Goal: Information Seeking & Learning: Learn about a topic

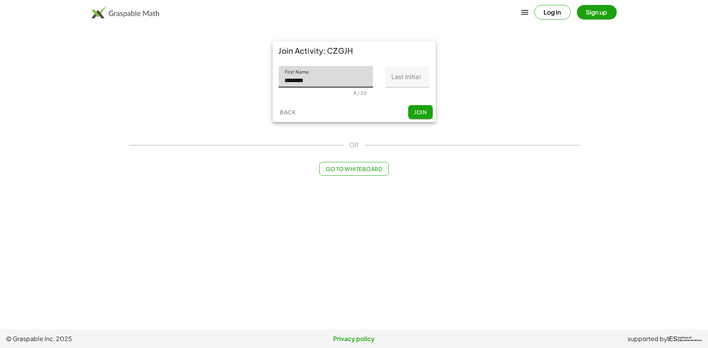
type input "********"
click at [417, 81] on input "Last Initial" at bounding box center [407, 76] width 44 height 21
type input "*"
click at [423, 112] on span "Join" at bounding box center [420, 111] width 13 height 7
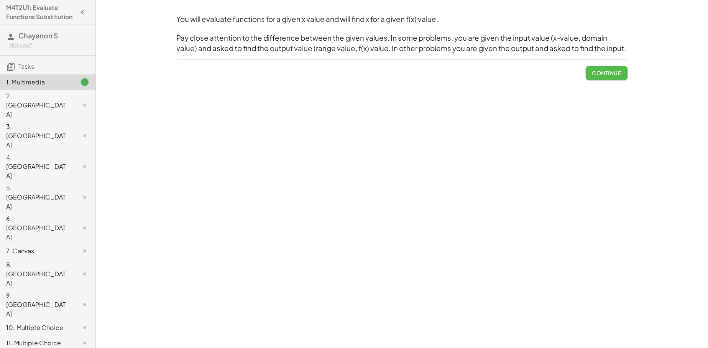
click at [590, 69] on button "Continue" at bounding box center [606, 73] width 41 height 14
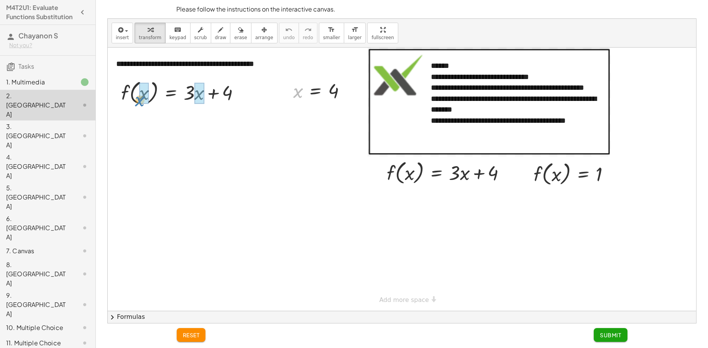
drag, startPoint x: 299, startPoint y: 95, endPoint x: 141, endPoint y: 103, distance: 158.6
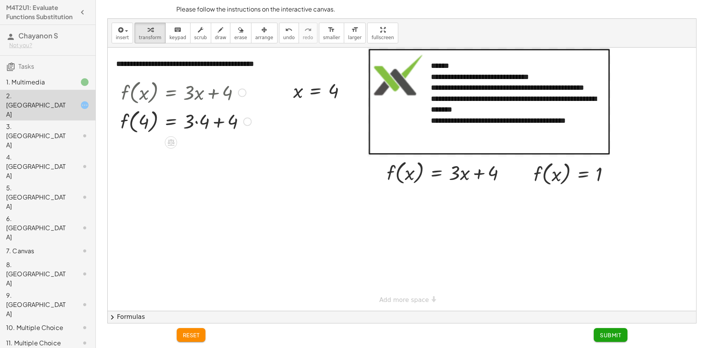
click at [197, 124] on div at bounding box center [186, 121] width 139 height 29
click at [221, 156] on div at bounding box center [186, 149] width 139 height 29
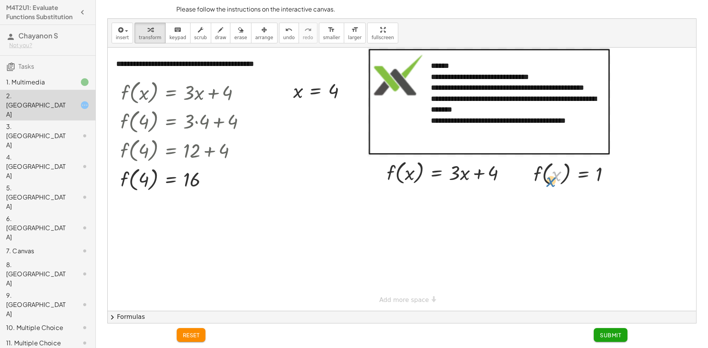
drag, startPoint x: 558, startPoint y: 175, endPoint x: 561, endPoint y: 169, distance: 6.0
click at [554, 180] on div at bounding box center [575, 173] width 90 height 29
drag, startPoint x: 466, startPoint y: 176, endPoint x: 488, endPoint y: 180, distance: 22.6
click at [470, 179] on div at bounding box center [449, 172] width 133 height 29
drag, startPoint x: 557, startPoint y: 179, endPoint x: 560, endPoint y: 162, distance: 17.2
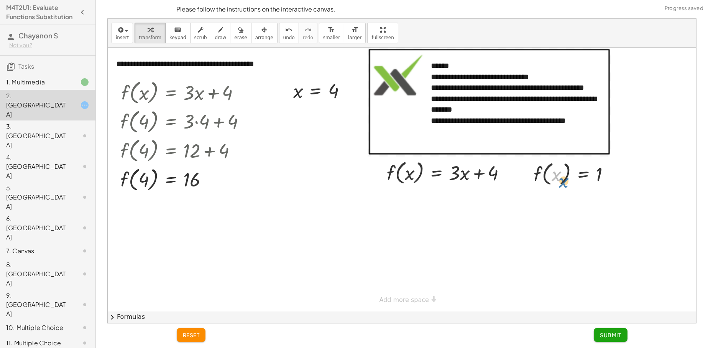
click at [568, 176] on div at bounding box center [575, 173] width 90 height 29
drag, startPoint x: 572, startPoint y: 191, endPoint x: 551, endPoint y: 169, distance: 30.6
click at [555, 169] on div at bounding box center [575, 173] width 90 height 29
drag, startPoint x: 483, startPoint y: 186, endPoint x: 498, endPoint y: 168, distance: 22.8
click at [501, 170] on div at bounding box center [449, 172] width 133 height 29
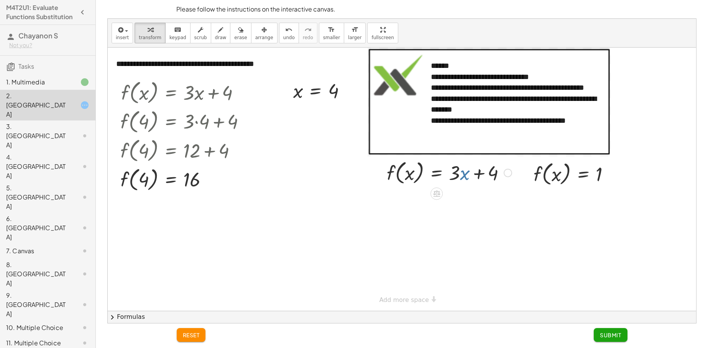
drag, startPoint x: 466, startPoint y: 177, endPoint x: 472, endPoint y: 178, distance: 6.1
click at [469, 181] on div at bounding box center [449, 172] width 133 height 29
drag, startPoint x: 492, startPoint y: 177, endPoint x: 450, endPoint y: 173, distance: 42.8
click at [447, 179] on div at bounding box center [449, 172] width 133 height 29
click at [464, 175] on div at bounding box center [449, 172] width 133 height 29
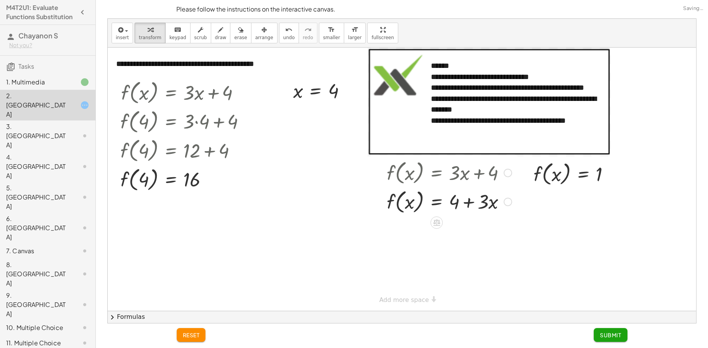
click at [510, 170] on div at bounding box center [508, 173] width 8 height 8
click at [545, 161] on span "Go back to this line" at bounding box center [547, 161] width 46 height 6
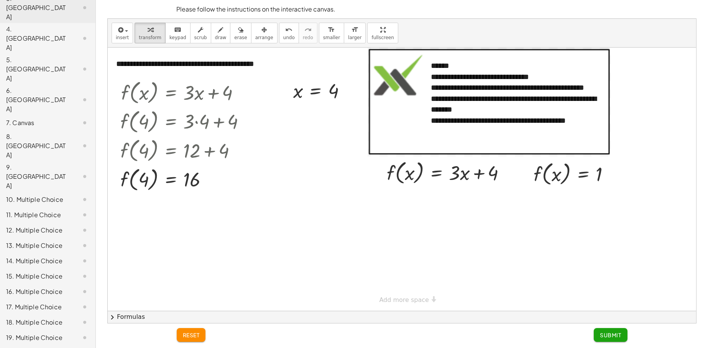
scroll to position [153, 0]
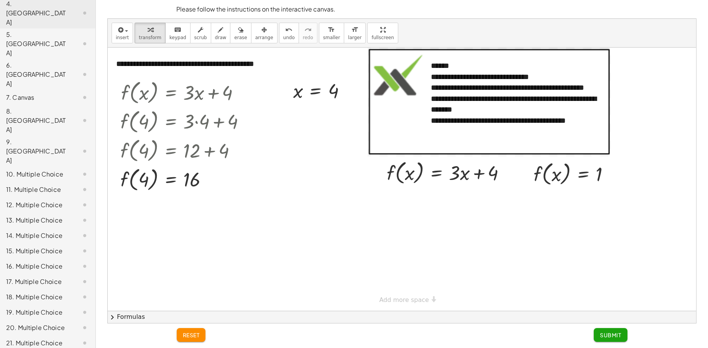
click at [31, 307] on div "19. Multiple Choice" at bounding box center [37, 311] width 62 height 9
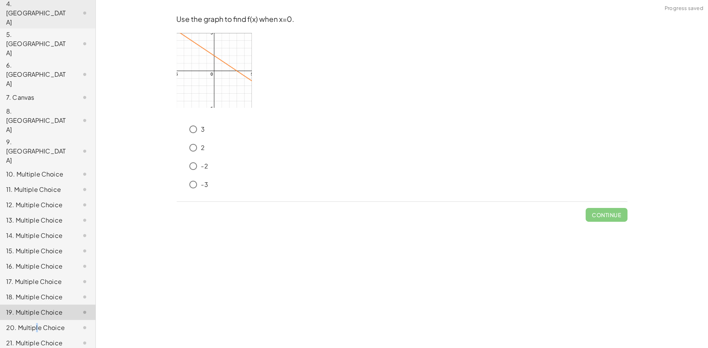
click at [36, 323] on div "20. Multiple Choice" at bounding box center [37, 327] width 62 height 9
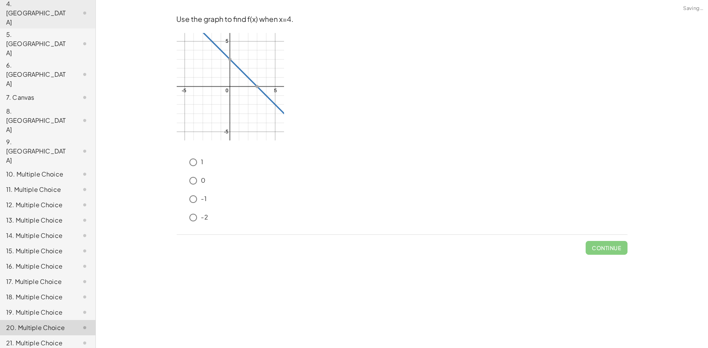
click at [38, 338] on div "21. Multiple Choice" at bounding box center [37, 342] width 62 height 9
drag, startPoint x: 38, startPoint y: 281, endPoint x: 39, endPoint y: 293, distance: 12.3
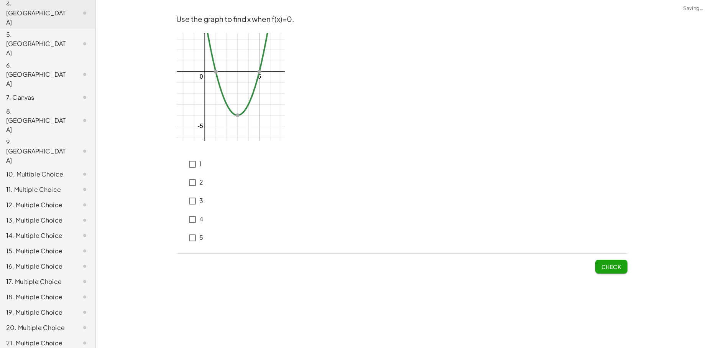
scroll to position [158, 0]
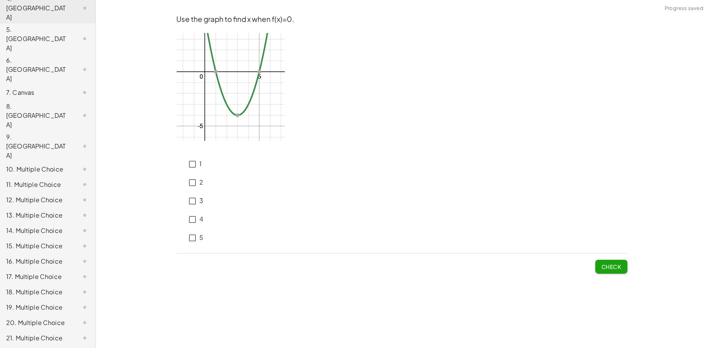
click at [37, 302] on div "19. Multiple Choice" at bounding box center [37, 306] width 62 height 9
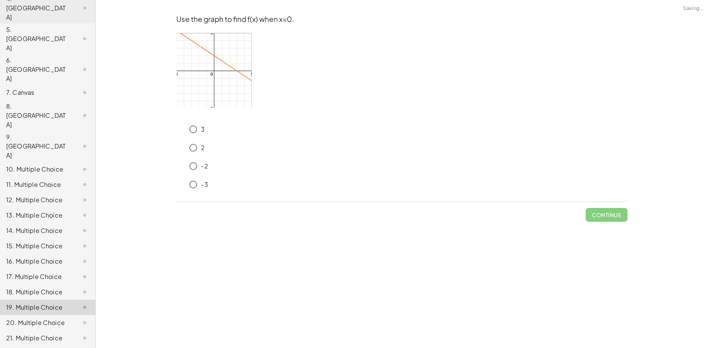
click at [35, 287] on div "18. Multiple Choice" at bounding box center [37, 291] width 62 height 9
click at [37, 284] on div "16. Multiple Choice" at bounding box center [47, 291] width 95 height 15
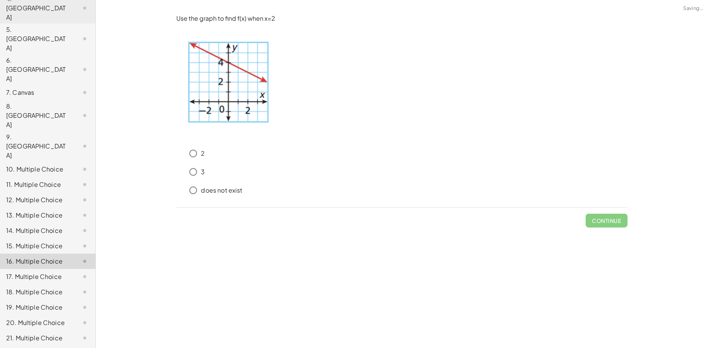
click at [42, 226] on div "14. Multiple Choice" at bounding box center [37, 230] width 62 height 9
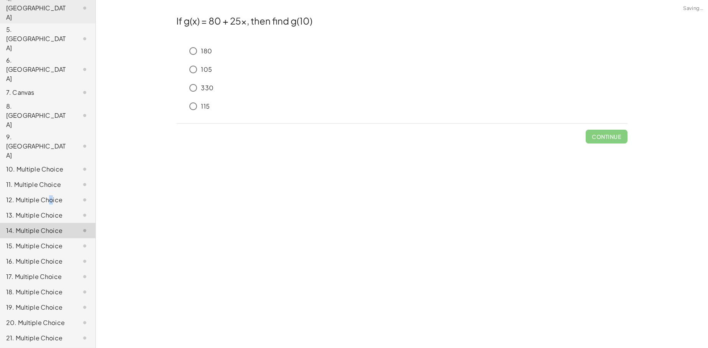
click at [50, 195] on div "12. Multiple Choice" at bounding box center [37, 199] width 62 height 9
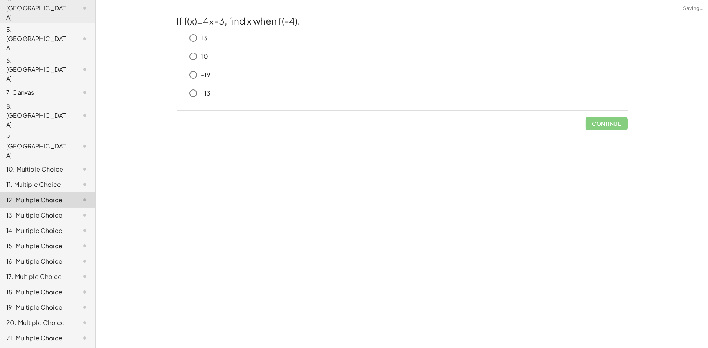
click at [61, 180] on div "11. Multiple Choice" at bounding box center [37, 184] width 62 height 9
click at [56, 164] on div "10. Multiple Choice" at bounding box center [37, 168] width 62 height 9
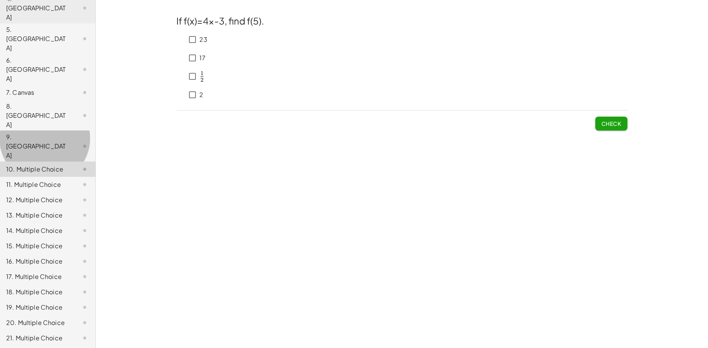
click at [54, 132] on div "9. [GEOGRAPHIC_DATA]" at bounding box center [37, 146] width 62 height 28
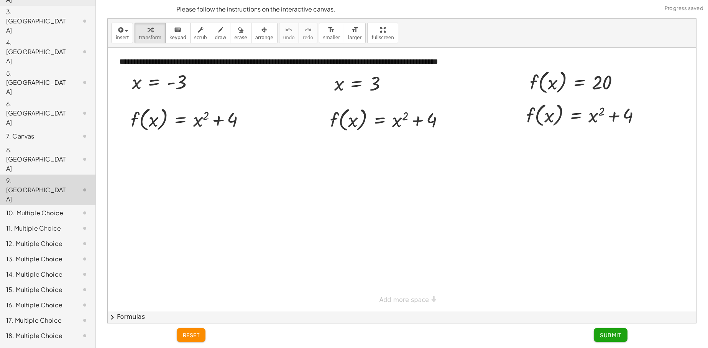
scroll to position [43, 0]
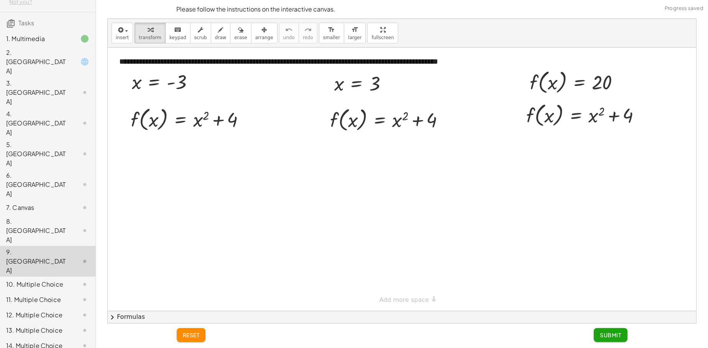
click at [59, 140] on div "5. [GEOGRAPHIC_DATA]" at bounding box center [37, 154] width 62 height 28
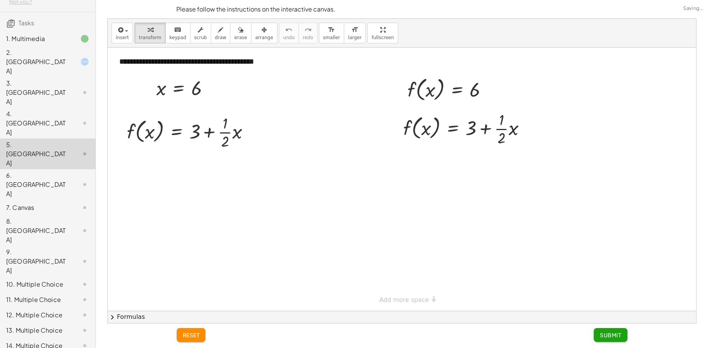
click at [68, 63] on div at bounding box center [78, 61] width 21 height 9
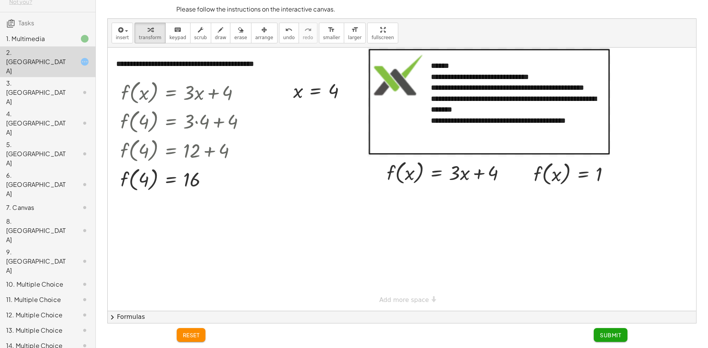
click at [38, 307] on div "10. Multiple Choice" at bounding box center [47, 314] width 95 height 15
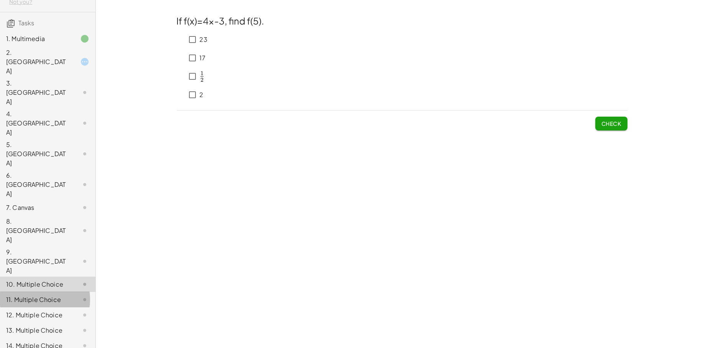
click at [48, 322] on div "11. Multiple Choice" at bounding box center [47, 329] width 95 height 15
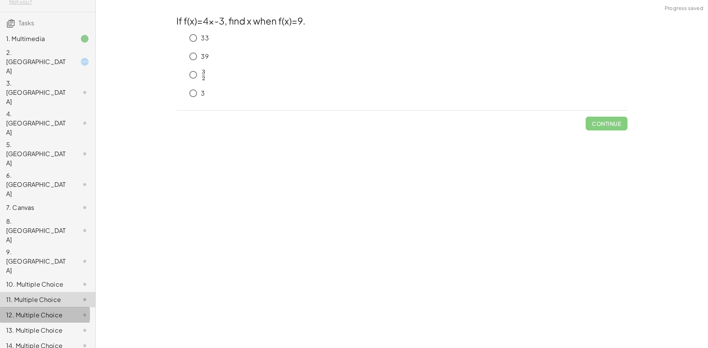
click at [46, 338] on div "12. Multiple Choice" at bounding box center [47, 345] width 95 height 15
click at [45, 325] on div "13. Multiple Choice" at bounding box center [37, 329] width 62 height 9
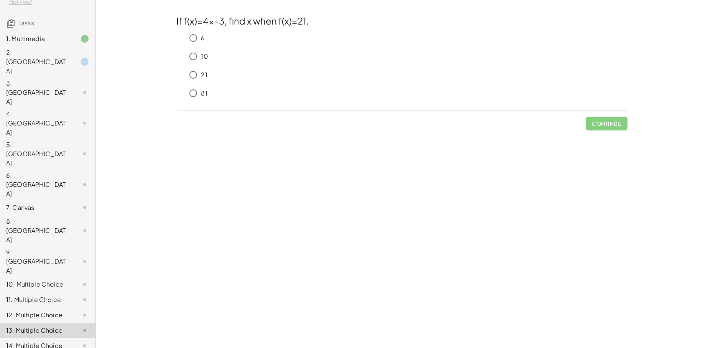
click at [80, 59] on icon at bounding box center [84, 61] width 9 height 9
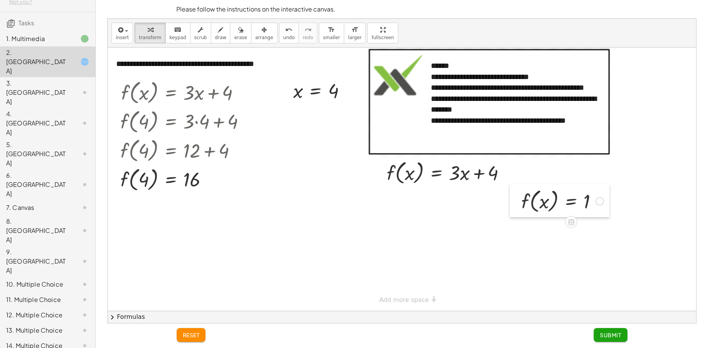
click at [521, 184] on div at bounding box center [516, 200] width 12 height 33
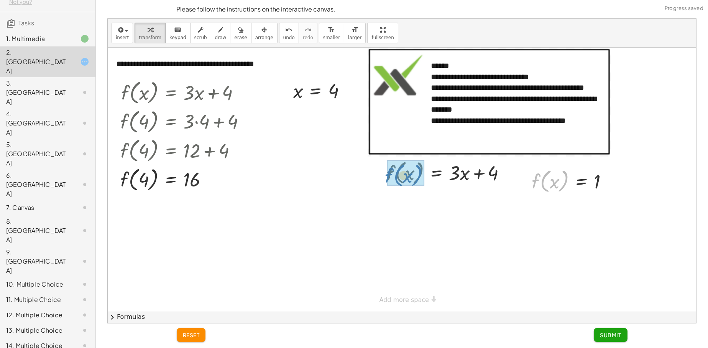
drag, startPoint x: 536, startPoint y: 183, endPoint x: 382, endPoint y: 167, distance: 154.2
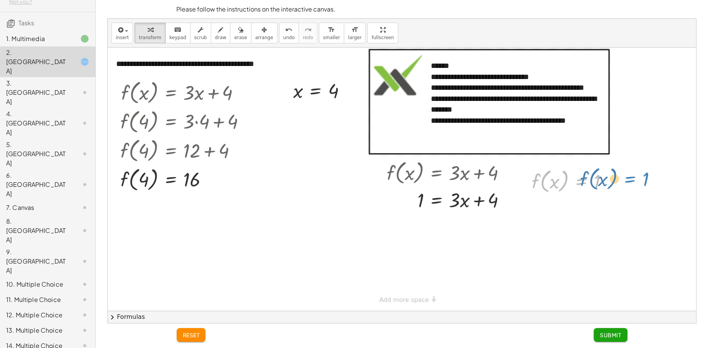
drag, startPoint x: 582, startPoint y: 178, endPoint x: 623, endPoint y: 175, distance: 41.5
click at [623, 175] on div "**********" at bounding box center [402, 179] width 588 height 263
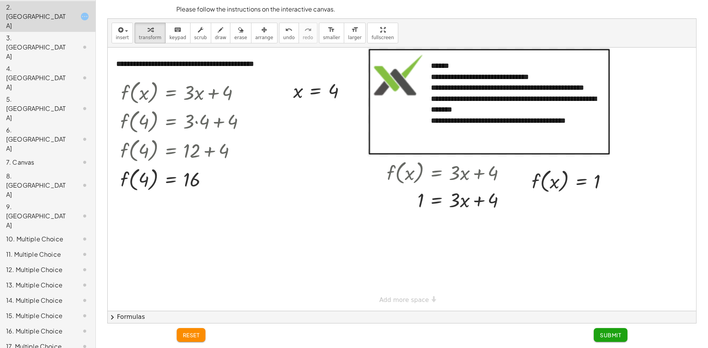
scroll to position [158, 0]
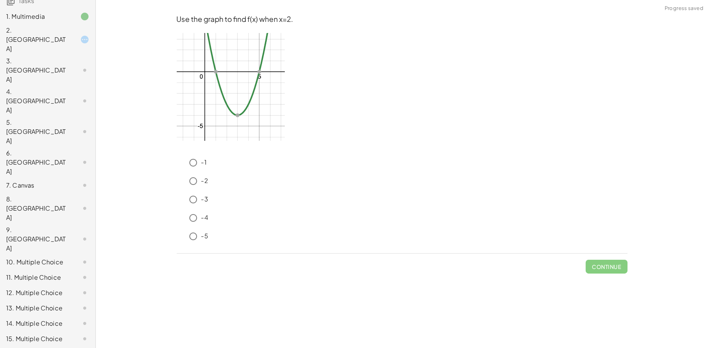
scroll to position [0, 0]
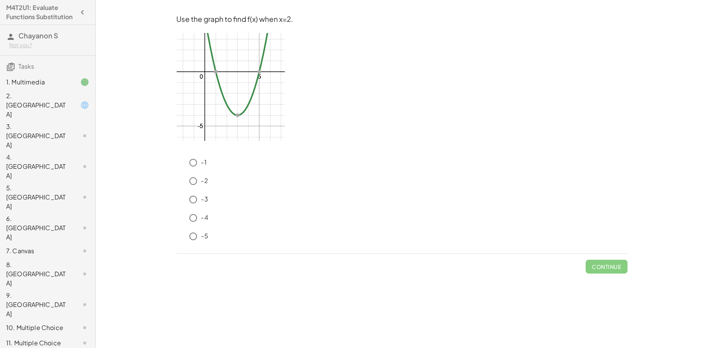
click at [54, 107] on div "2. [GEOGRAPHIC_DATA]" at bounding box center [37, 105] width 62 height 28
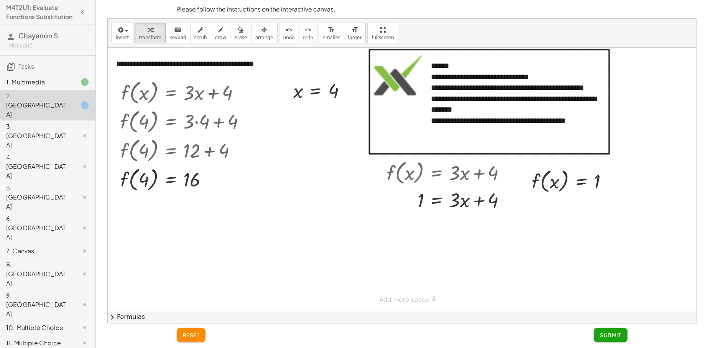
click at [613, 336] on span "Submit" at bounding box center [610, 334] width 21 height 7
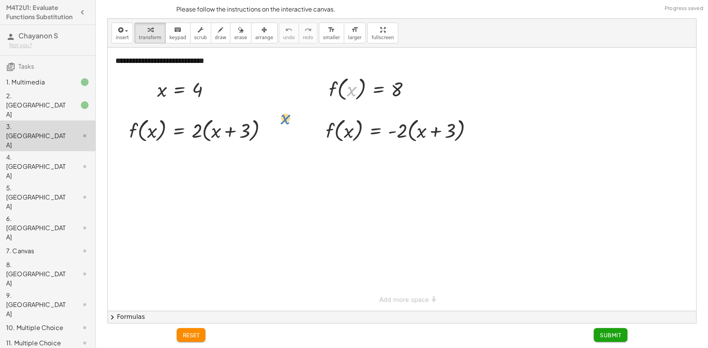
drag, startPoint x: 350, startPoint y: 91, endPoint x: 320, endPoint y: 92, distance: 29.9
click at [324, 102] on div "x f ( , x ) = 8" at bounding box center [369, 88] width 105 height 33
drag, startPoint x: 334, startPoint y: 89, endPoint x: 124, endPoint y: 129, distance: 214.1
click at [124, 129] on div "**********" at bounding box center [402, 179] width 588 height 263
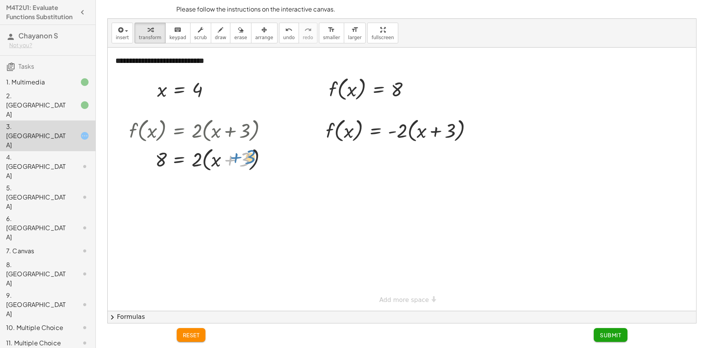
drag, startPoint x: 248, startPoint y: 161, endPoint x: 244, endPoint y: 160, distance: 4.4
click at [253, 158] on div at bounding box center [200, 159] width 151 height 29
drag, startPoint x: 424, startPoint y: 135, endPoint x: 434, endPoint y: 136, distance: 9.7
click at [433, 139] on div at bounding box center [402, 129] width 160 height 29
drag, startPoint x: 401, startPoint y: 131, endPoint x: 394, endPoint y: 129, distance: 6.8
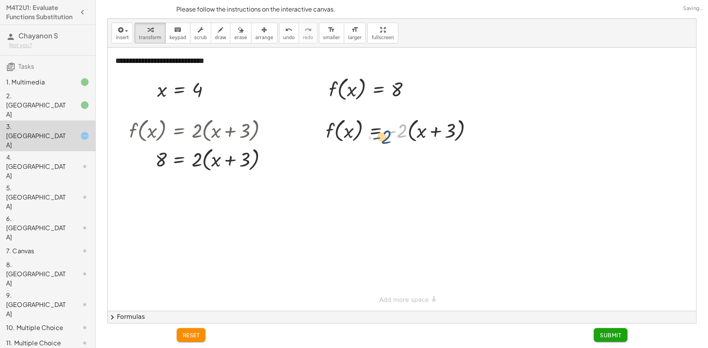
click at [400, 133] on div at bounding box center [402, 129] width 160 height 29
click at [56, 106] on div "2. [GEOGRAPHIC_DATA]" at bounding box center [37, 105] width 62 height 28
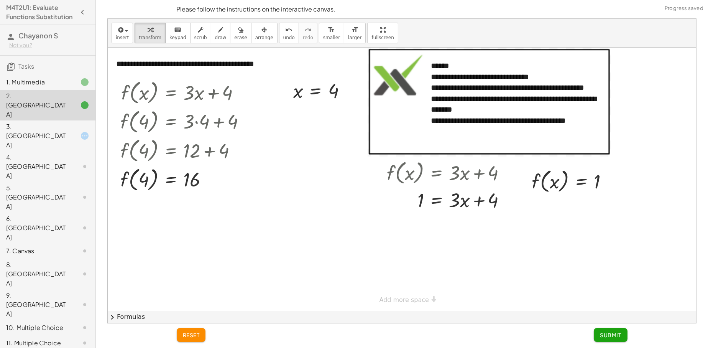
click at [60, 122] on div "3. [GEOGRAPHIC_DATA]" at bounding box center [37, 136] width 62 height 28
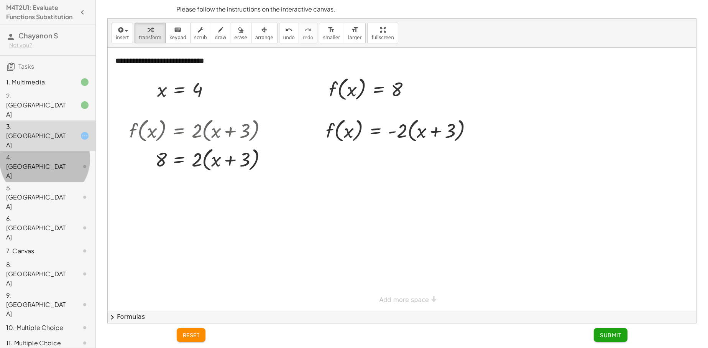
click at [15, 153] on div "4. [GEOGRAPHIC_DATA]" at bounding box center [37, 167] width 62 height 28
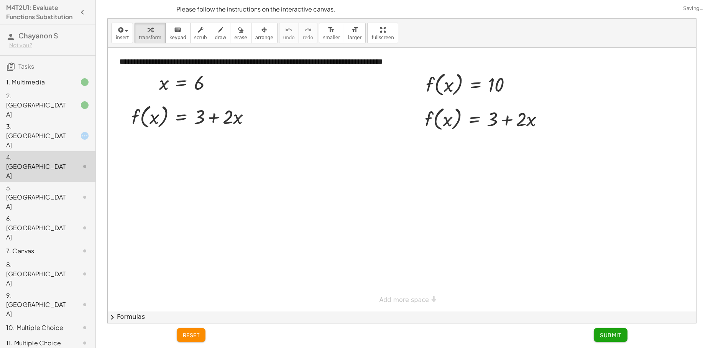
click at [35, 122] on div "3. [GEOGRAPHIC_DATA]" at bounding box center [37, 136] width 62 height 28
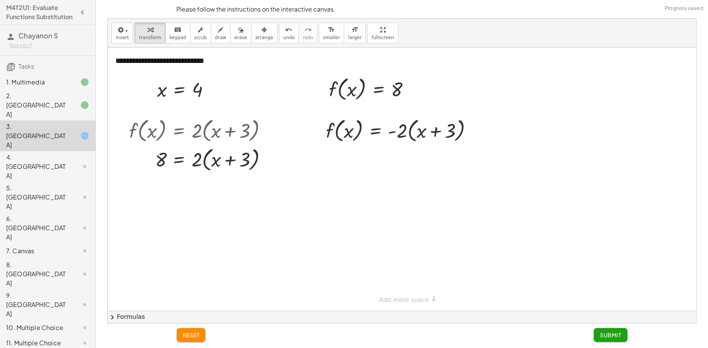
click at [50, 151] on div "2. [GEOGRAPHIC_DATA]" at bounding box center [47, 166] width 95 height 31
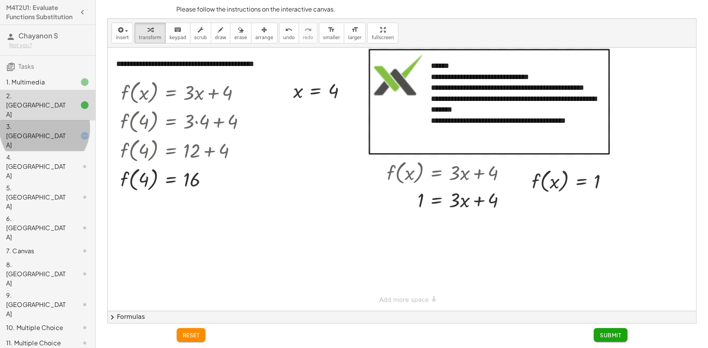
click at [52, 122] on div "3. [GEOGRAPHIC_DATA]" at bounding box center [37, 136] width 62 height 28
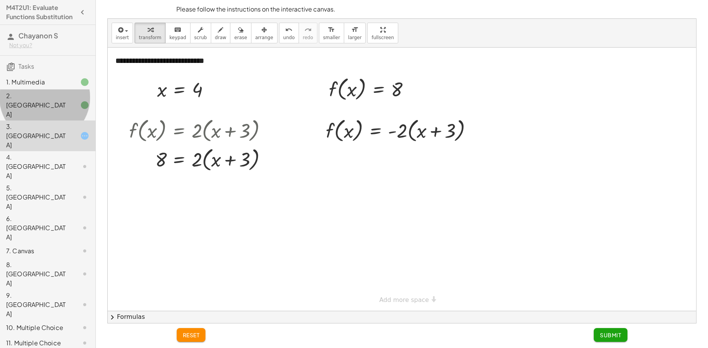
click at [38, 151] on div "2. [GEOGRAPHIC_DATA]" at bounding box center [47, 166] width 95 height 31
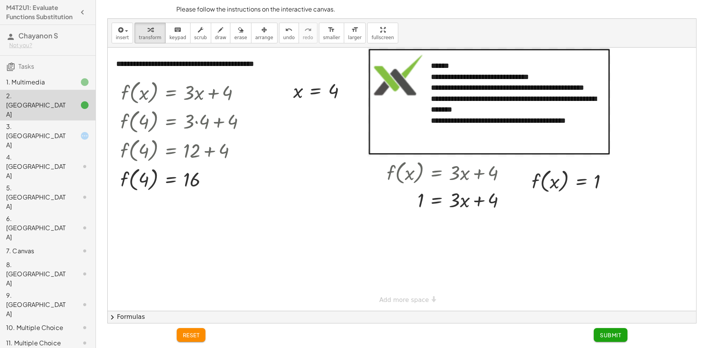
click at [74, 182] on div "3. [GEOGRAPHIC_DATA]" at bounding box center [47, 197] width 95 height 31
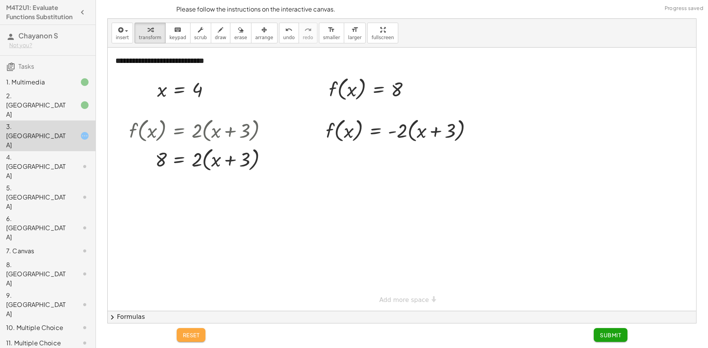
click at [191, 339] on button "reset" at bounding box center [191, 335] width 29 height 14
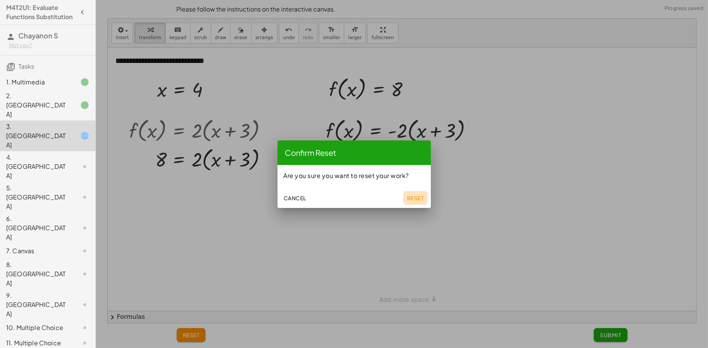
click at [419, 197] on span "Reset" at bounding box center [415, 197] width 17 height 7
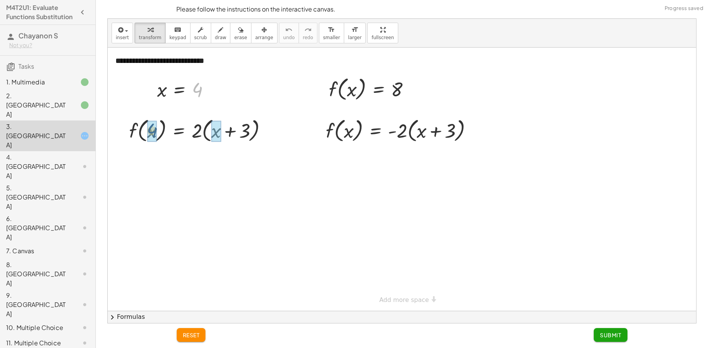
drag, startPoint x: 200, startPoint y: 94, endPoint x: 151, endPoint y: 132, distance: 62.0
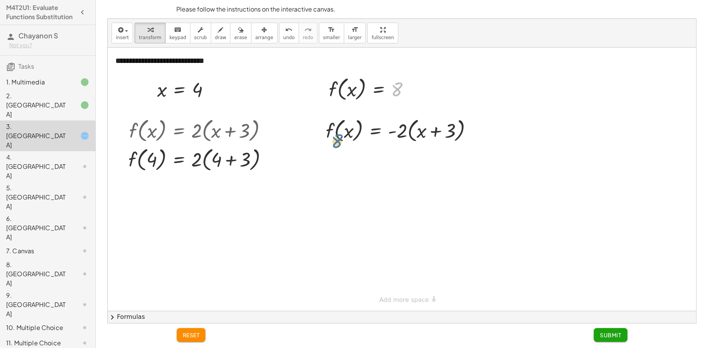
drag, startPoint x: 368, startPoint y: 116, endPoint x: 343, endPoint y: 135, distance: 31.4
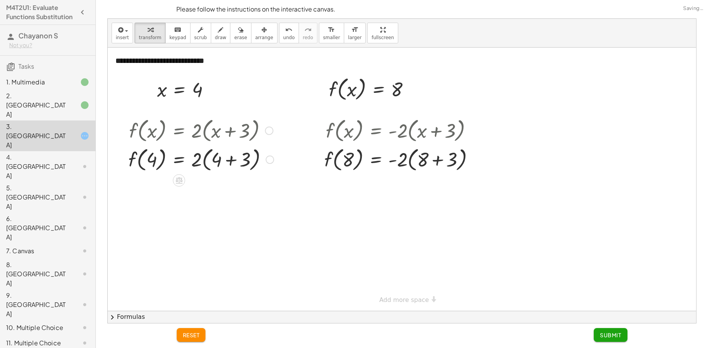
click at [226, 161] on div at bounding box center [201, 159] width 153 height 29
click at [204, 193] on div at bounding box center [201, 187] width 153 height 29
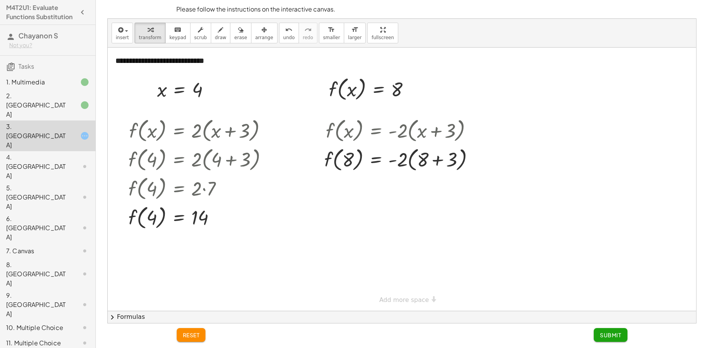
click at [60, 108] on div "2. [GEOGRAPHIC_DATA]" at bounding box center [37, 105] width 62 height 28
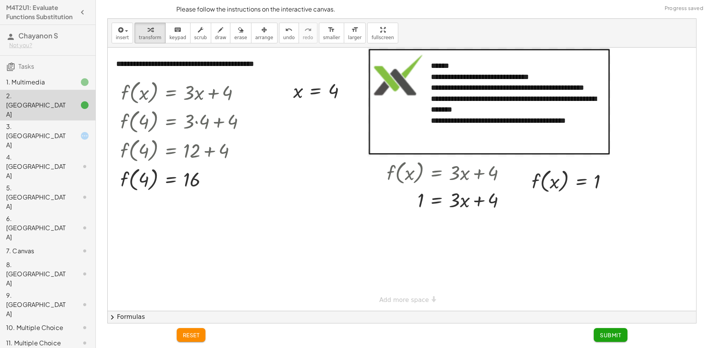
click at [54, 124] on div "3. [GEOGRAPHIC_DATA]" at bounding box center [37, 136] width 62 height 28
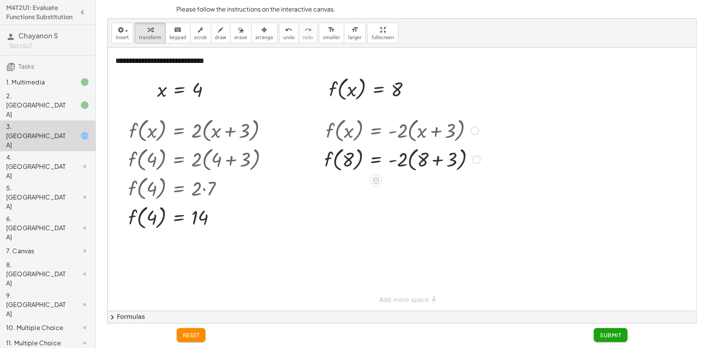
click at [476, 135] on div at bounding box center [402, 129] width 164 height 29
click at [475, 133] on div at bounding box center [475, 131] width 8 height 8
click at [507, 121] on span "Go back to this line" at bounding box center [514, 119] width 46 height 6
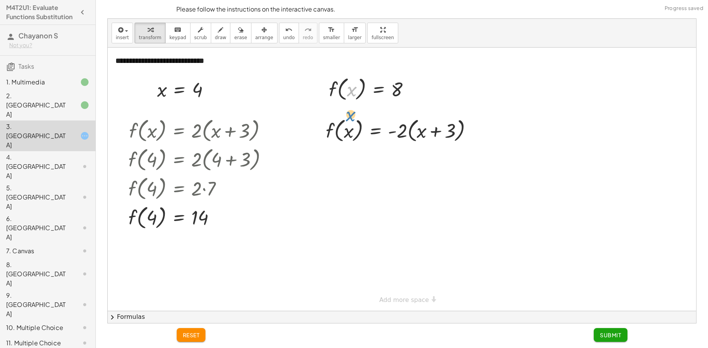
drag, startPoint x: 354, startPoint y: 89, endPoint x: 363, endPoint y: 87, distance: 9.2
click at [358, 101] on div at bounding box center [372, 88] width 95 height 29
drag, startPoint x: 332, startPoint y: 83, endPoint x: 330, endPoint y: 128, distance: 45.3
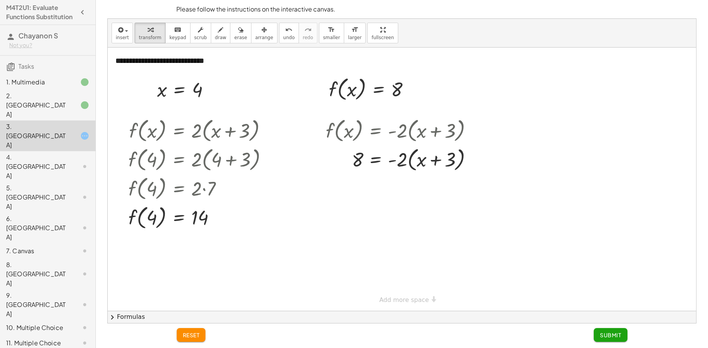
click at [69, 109] on div at bounding box center [78, 104] width 21 height 9
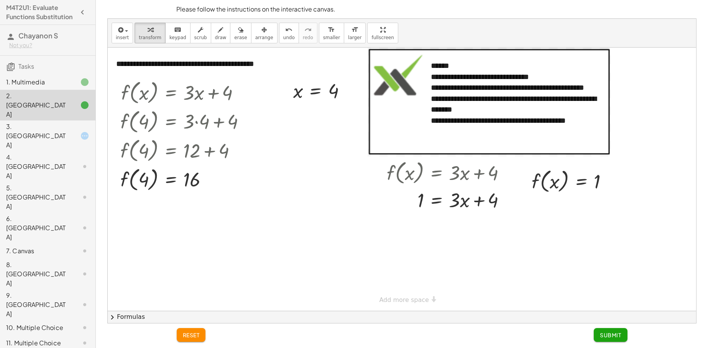
click at [28, 124] on div "3. [GEOGRAPHIC_DATA]" at bounding box center [37, 136] width 62 height 28
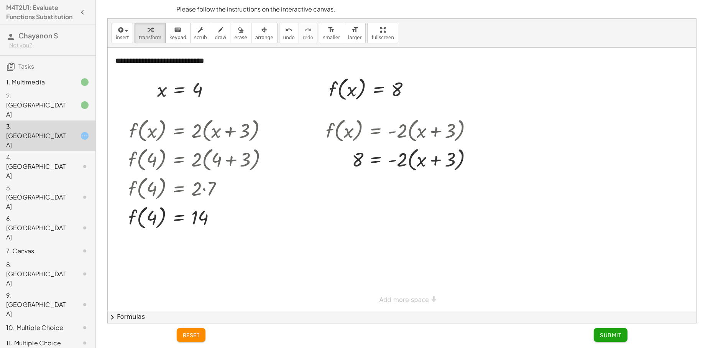
click at [68, 107] on div at bounding box center [78, 104] width 21 height 9
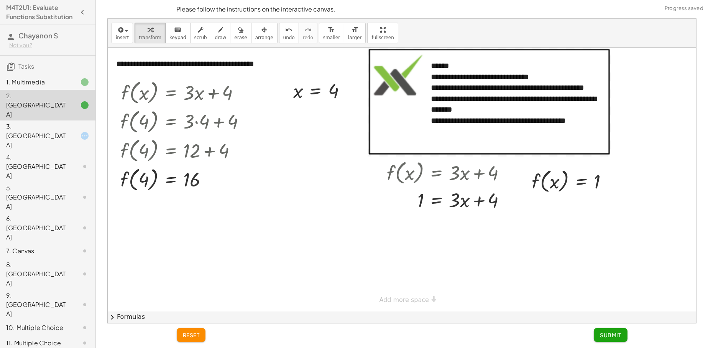
click at [68, 131] on div at bounding box center [78, 135] width 21 height 9
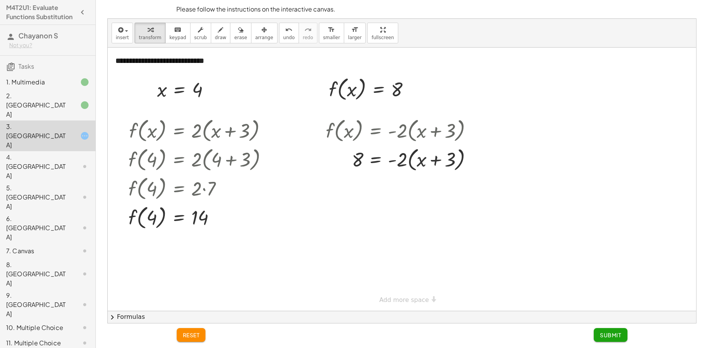
click at [49, 212] on div "4. [GEOGRAPHIC_DATA]" at bounding box center [47, 227] width 95 height 31
click at [49, 153] on div "4. [GEOGRAPHIC_DATA]" at bounding box center [37, 167] width 62 height 28
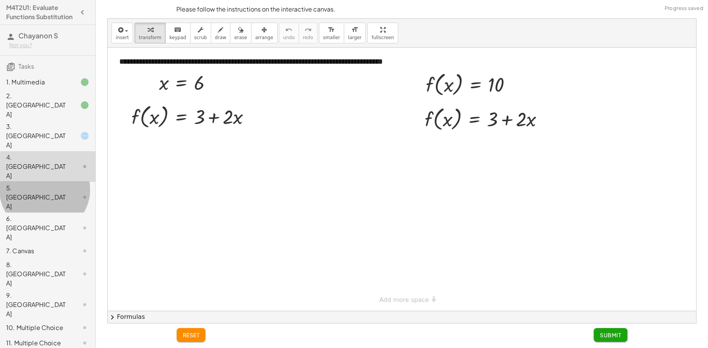
click at [57, 183] on div "5. [GEOGRAPHIC_DATA]" at bounding box center [37, 197] width 62 height 28
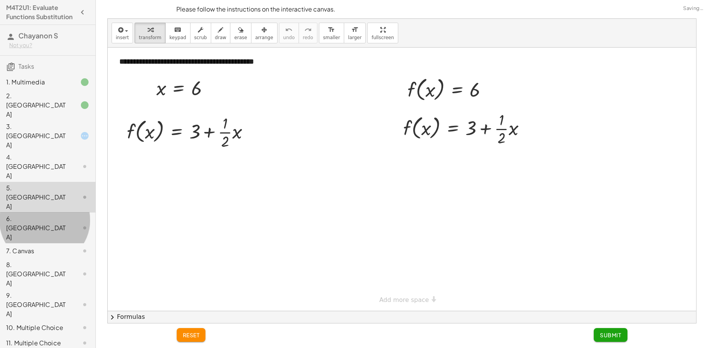
click at [56, 214] on div "6. [GEOGRAPHIC_DATA]" at bounding box center [37, 228] width 62 height 28
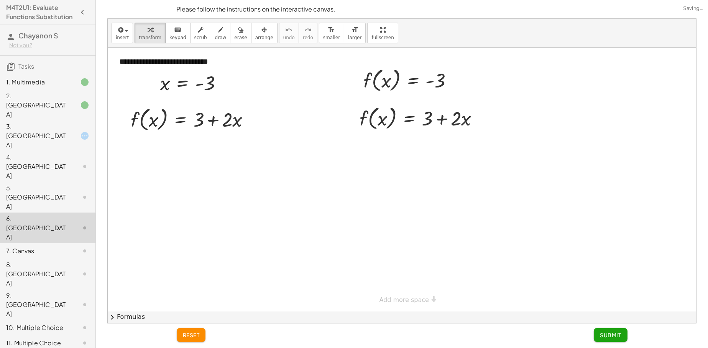
click at [68, 246] on div at bounding box center [78, 250] width 21 height 9
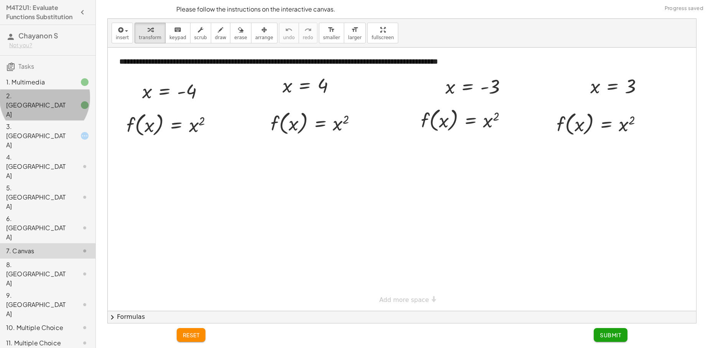
drag, startPoint x: 51, startPoint y: 106, endPoint x: 55, endPoint y: 99, distance: 7.6
click at [54, 104] on div "2. [GEOGRAPHIC_DATA]" at bounding box center [37, 105] width 62 height 28
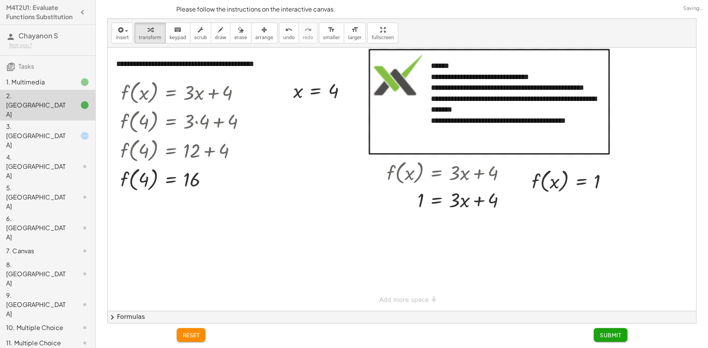
click at [55, 120] on div "1. Multimedia" at bounding box center [47, 135] width 95 height 31
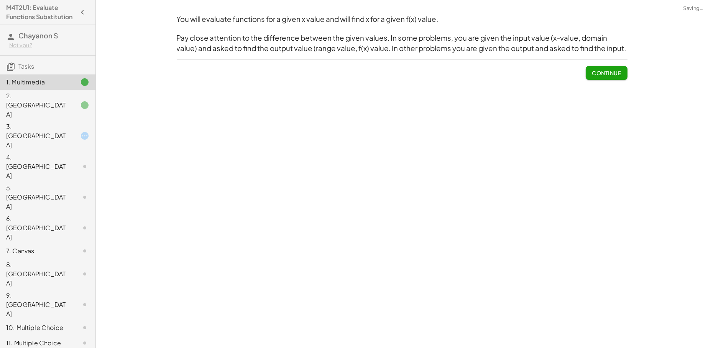
click at [58, 108] on div "2. [GEOGRAPHIC_DATA]" at bounding box center [37, 105] width 62 height 28
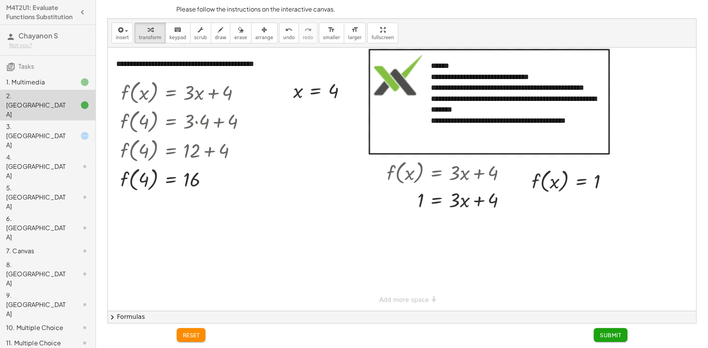
click at [60, 182] on div "3. [GEOGRAPHIC_DATA]" at bounding box center [47, 197] width 95 height 31
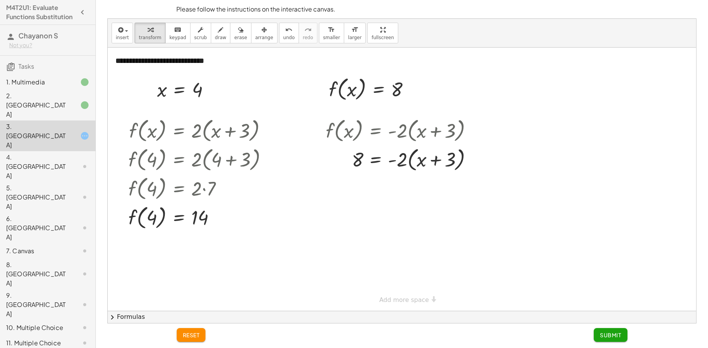
click at [39, 104] on div "2. [GEOGRAPHIC_DATA]" at bounding box center [37, 105] width 62 height 28
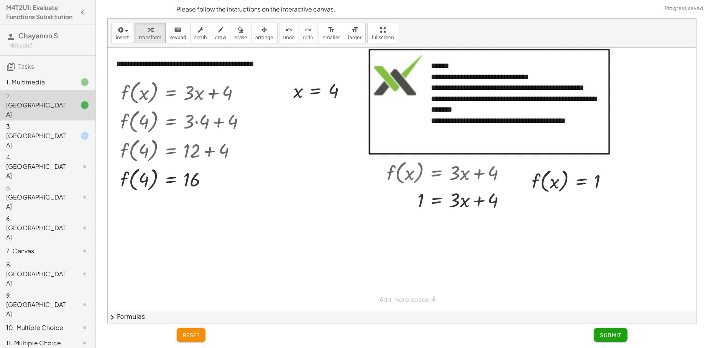
click at [45, 122] on div "3. [GEOGRAPHIC_DATA]" at bounding box center [37, 136] width 62 height 28
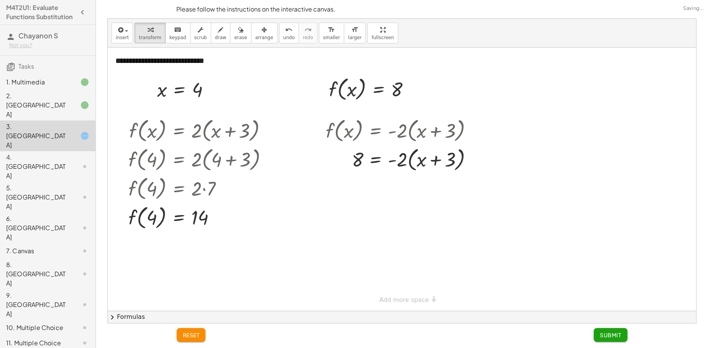
click at [615, 333] on span "Submit" at bounding box center [610, 334] width 21 height 7
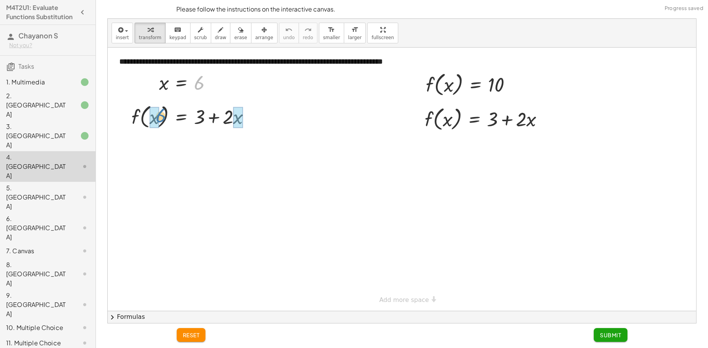
drag, startPoint x: 194, startPoint y: 91, endPoint x: 154, endPoint y: 119, distance: 48.7
click at [181, 117] on div "f ( , x ) = + 3 + · 2 · x f ( , ) = + 3 + · 2 · 6 6" at bounding box center [181, 117] width 0 height 0
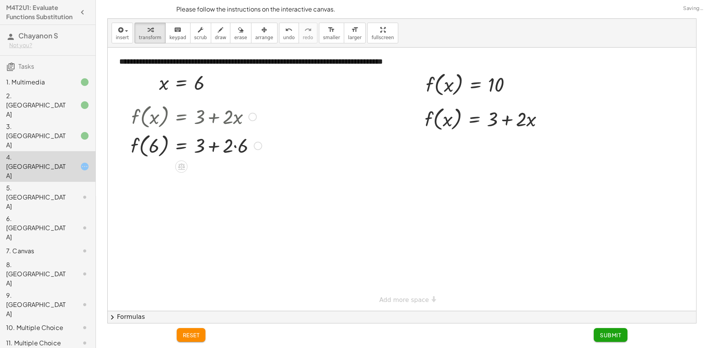
click at [232, 149] on div at bounding box center [196, 145] width 139 height 29
click at [245, 145] on div at bounding box center [196, 145] width 139 height 29
click at [220, 148] on div at bounding box center [193, 145] width 133 height 29
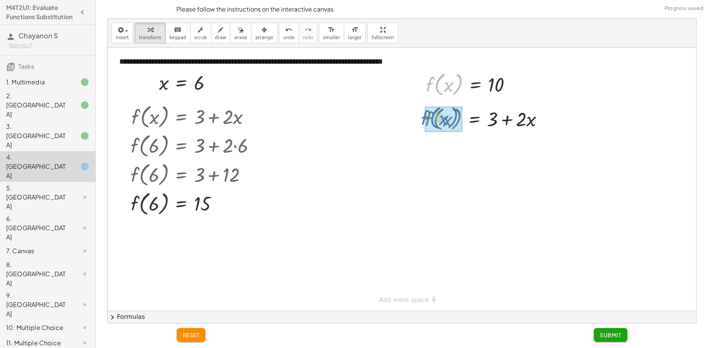
drag, startPoint x: 429, startPoint y: 83, endPoint x: 424, endPoint y: 117, distance: 33.7
click at [424, 117] on div "**********" at bounding box center [402, 179] width 588 height 263
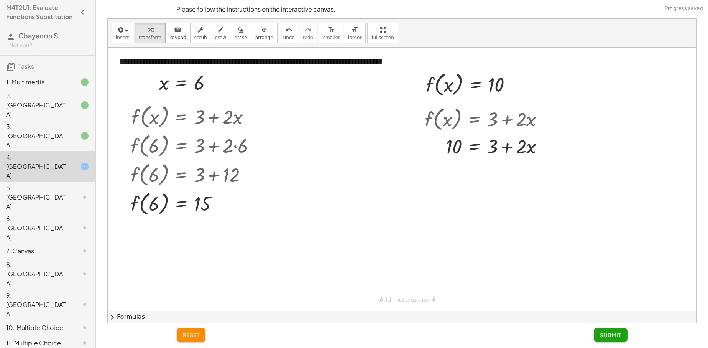
click at [614, 335] on span "Submit" at bounding box center [610, 334] width 21 height 7
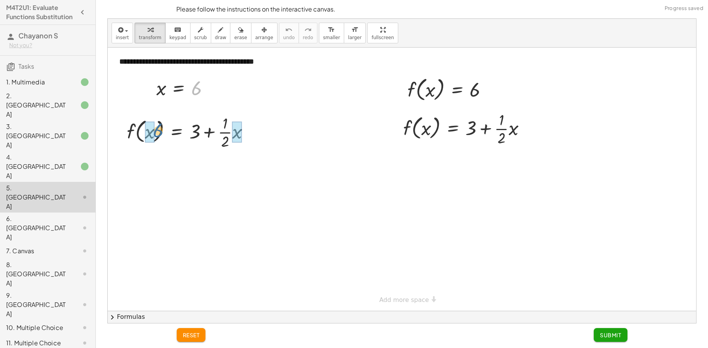
drag, startPoint x: 192, startPoint y: 92, endPoint x: 148, endPoint y: 137, distance: 62.9
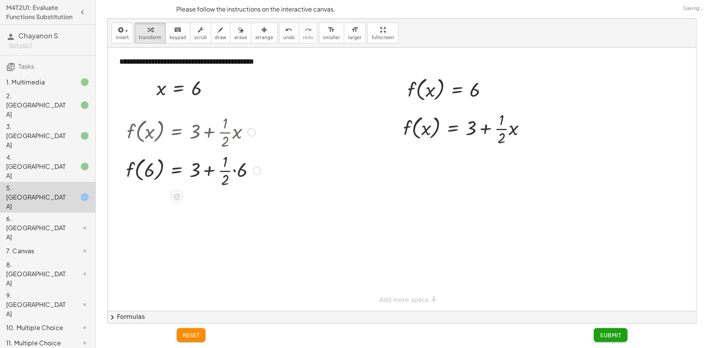
click at [236, 173] on div at bounding box center [193, 170] width 142 height 38
click at [228, 209] on div at bounding box center [193, 208] width 142 height 38
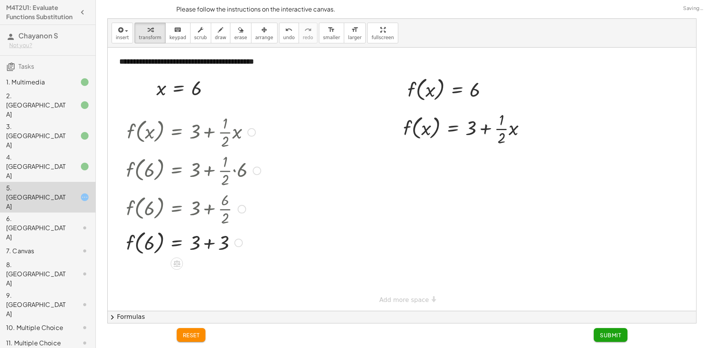
click at [211, 245] on div at bounding box center [193, 241] width 142 height 29
drag, startPoint x: 429, startPoint y: 93, endPoint x: 427, endPoint y: 89, distance: 4.6
click at [431, 90] on div at bounding box center [451, 88] width 94 height 29
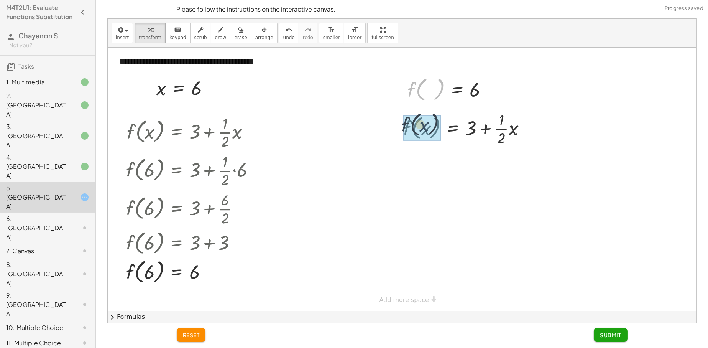
drag, startPoint x: 407, startPoint y: 99, endPoint x: 404, endPoint y: 113, distance: 14.9
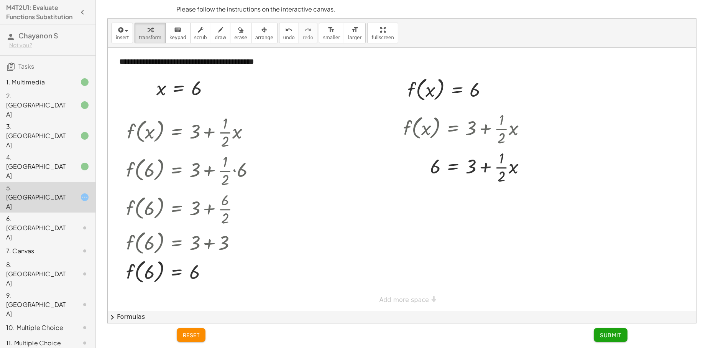
click at [611, 335] on span "Submit" at bounding box center [610, 334] width 21 height 7
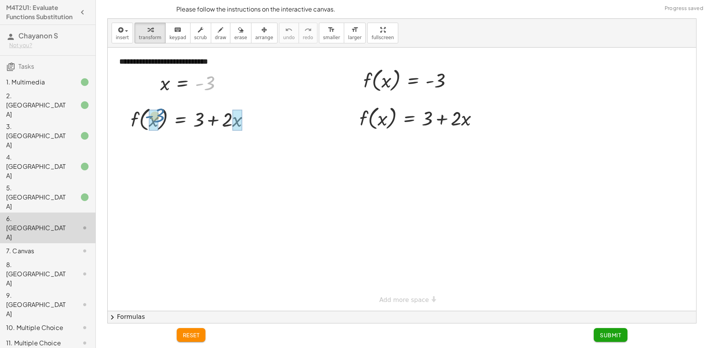
drag, startPoint x: 210, startPoint y: 87, endPoint x: 159, endPoint y: 120, distance: 59.9
click at [159, 120] on div "**********" at bounding box center [402, 179] width 588 height 263
click at [0, 0] on div "f ( , x ) = + 3 + · 2 · x - 3 - 3 f ( , x ) = + 3 + · 2 · x" at bounding box center [0, 0] width 0 height 0
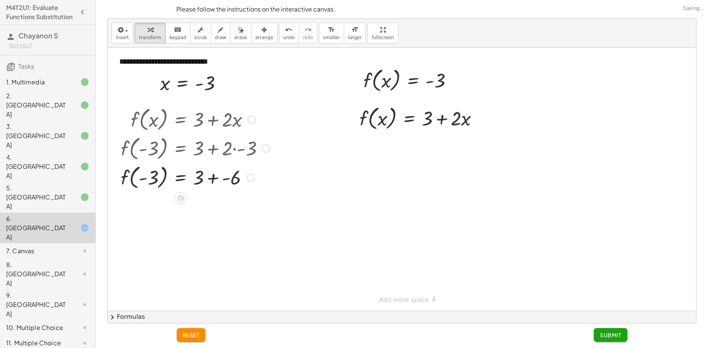
click at [220, 185] on div at bounding box center [195, 176] width 157 height 29
click at [63, 151] on div "2. [GEOGRAPHIC_DATA]" at bounding box center [47, 166] width 95 height 31
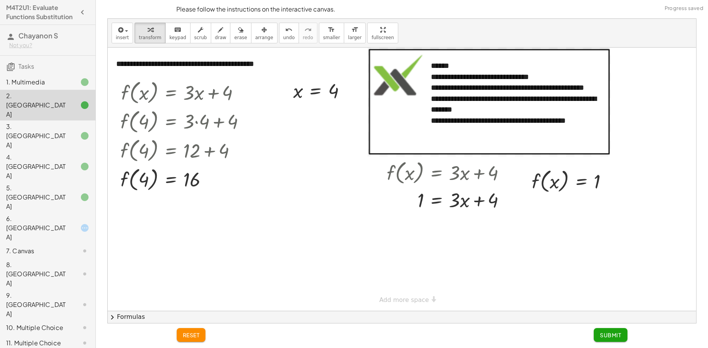
click at [69, 258] on div "6. [GEOGRAPHIC_DATA]" at bounding box center [47, 273] width 95 height 31
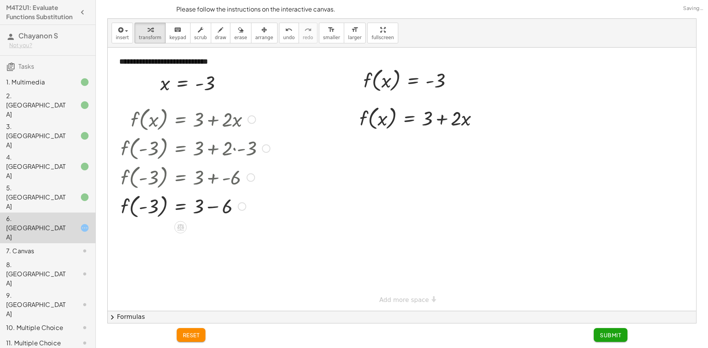
click at [211, 207] on div at bounding box center [195, 205] width 157 height 29
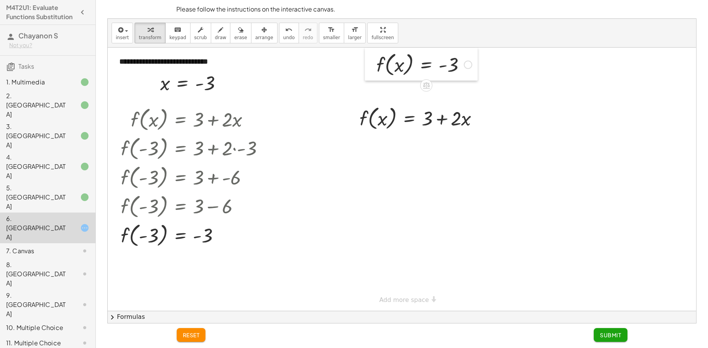
drag, startPoint x: 362, startPoint y: 83, endPoint x: 375, endPoint y: 48, distance: 37.2
click at [375, 49] on div at bounding box center [371, 64] width 12 height 33
drag, startPoint x: 379, startPoint y: 66, endPoint x: 351, endPoint y: 116, distance: 57.3
click at [357, 122] on div "**********" at bounding box center [402, 179] width 588 height 263
click at [607, 336] on span "Submit" at bounding box center [610, 334] width 21 height 7
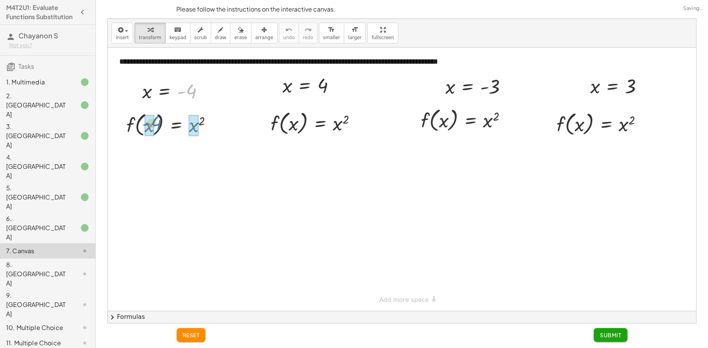
drag, startPoint x: 188, startPoint y: 95, endPoint x: 154, endPoint y: 125, distance: 45.6
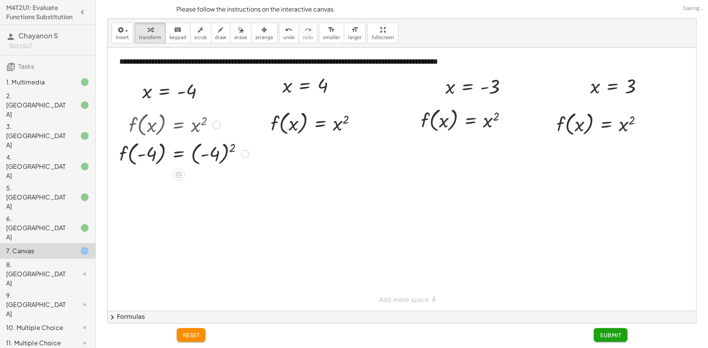
click at [214, 156] on div at bounding box center [184, 153] width 138 height 29
click at [205, 184] on div at bounding box center [184, 182] width 138 height 29
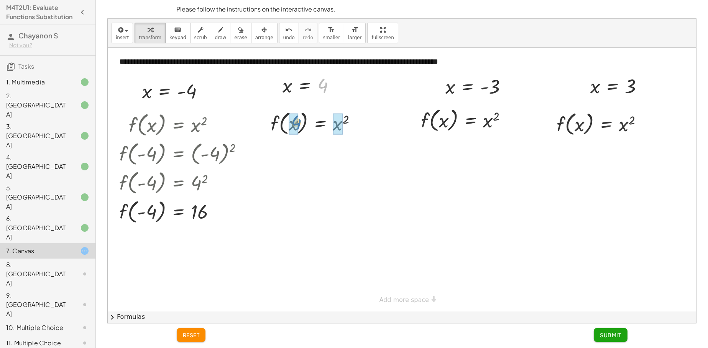
drag, startPoint x: 322, startPoint y: 92, endPoint x: 299, endPoint y: 125, distance: 40.4
click at [339, 125] on div at bounding box center [316, 122] width 101 height 29
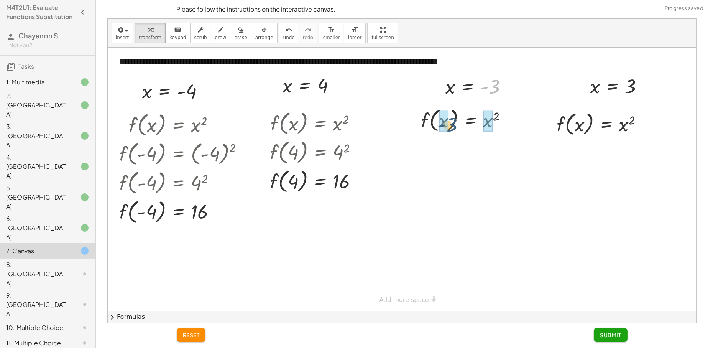
drag, startPoint x: 495, startPoint y: 84, endPoint x: 445, endPoint y: 124, distance: 64.1
drag, startPoint x: 444, startPoint y: 122, endPoint x: 444, endPoint y: 117, distance: 5.8
click at [444, 117] on div at bounding box center [476, 119] width 138 height 29
click at [500, 121] on div at bounding box center [476, 119] width 138 height 29
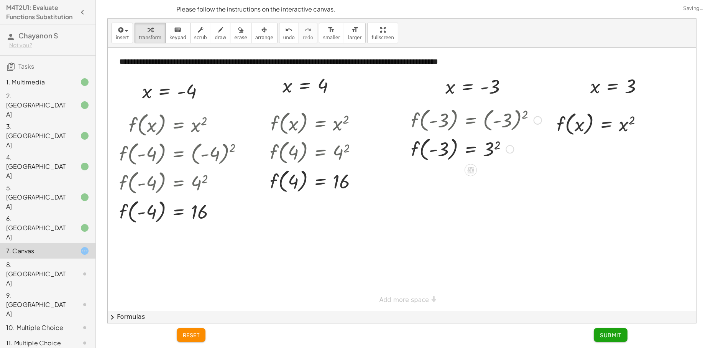
click at [491, 150] on div at bounding box center [476, 148] width 138 height 29
drag, startPoint x: 633, startPoint y: 92, endPoint x: 578, endPoint y: 133, distance: 68.7
click at [626, 127] on div at bounding box center [603, 123] width 102 height 29
click at [626, 125] on div at bounding box center [599, 123] width 94 height 29
click at [615, 338] on button "Submit" at bounding box center [610, 335] width 33 height 14
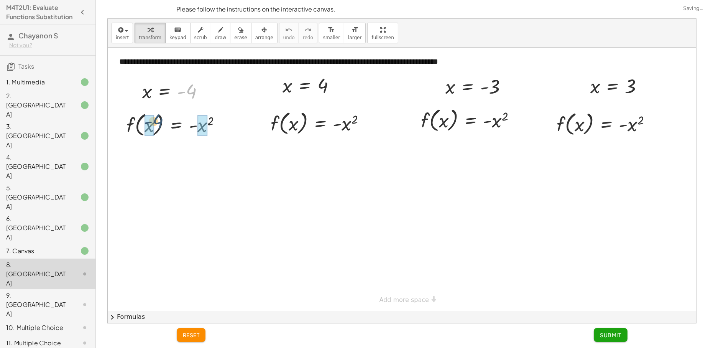
drag, startPoint x: 181, startPoint y: 104, endPoint x: 155, endPoint y: 124, distance: 32.7
click at [155, 126] on div "**********" at bounding box center [402, 179] width 588 height 263
click at [224, 125] on div at bounding box center [188, 124] width 146 height 29
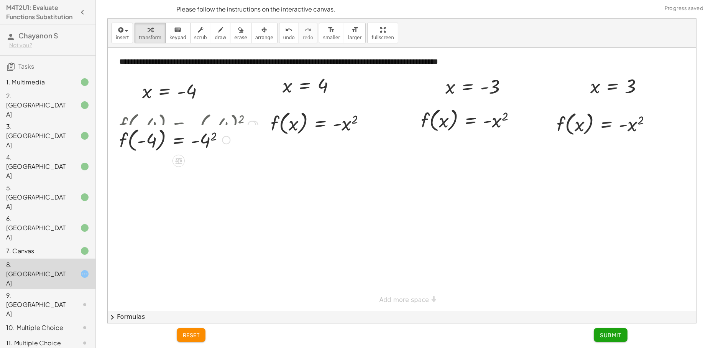
click at [0, 0] on div "f ( , x ) = - x 2 f ( , - 4 ) = - ( - 4 ) 2 f ( , ) = - 2 - 4 4" at bounding box center [0, 0] width 0 height 0
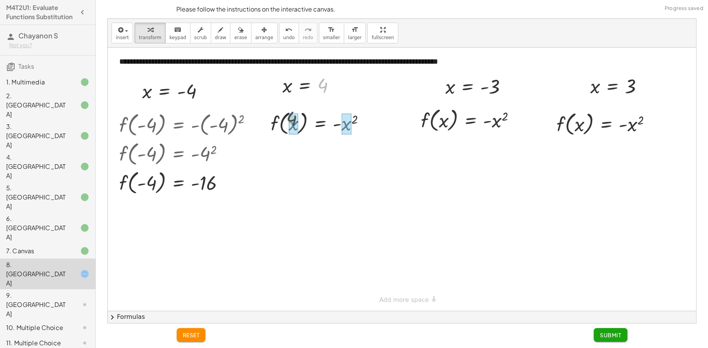
drag, startPoint x: 326, startPoint y: 84, endPoint x: 292, endPoint y: 122, distance: 50.8
click at [348, 130] on div at bounding box center [321, 122] width 110 height 29
drag, startPoint x: 491, startPoint y: 90, endPoint x: 442, endPoint y: 119, distance: 56.6
click at [505, 125] on div at bounding box center [480, 119] width 147 height 29
click at [498, 121] on div at bounding box center [480, 123] width 147 height 29
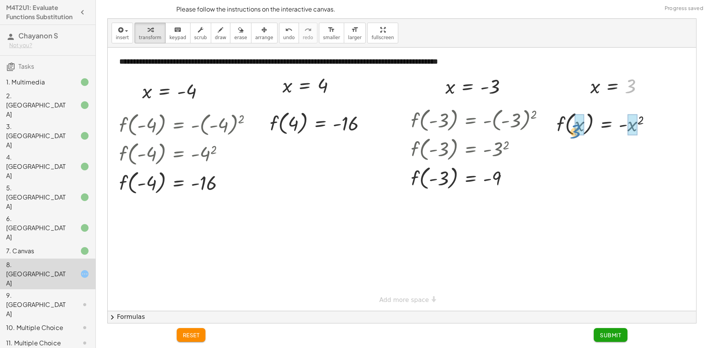
drag, startPoint x: 628, startPoint y: 88, endPoint x: 572, endPoint y: 129, distance: 68.9
click at [631, 122] on div at bounding box center [607, 123] width 110 height 29
click at [626, 128] on div at bounding box center [603, 123] width 103 height 29
click at [605, 334] on span "Submit" at bounding box center [610, 334] width 21 height 7
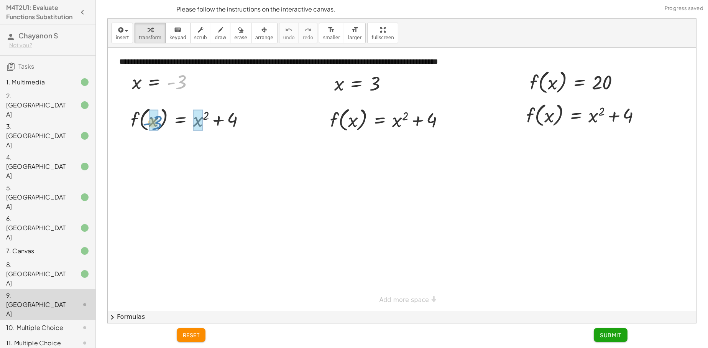
drag, startPoint x: 183, startPoint y: 85, endPoint x: 161, endPoint y: 123, distance: 44.0
click at [161, 123] on div "**********" at bounding box center [402, 179] width 588 height 263
click at [219, 120] on div at bounding box center [200, 118] width 167 height 29
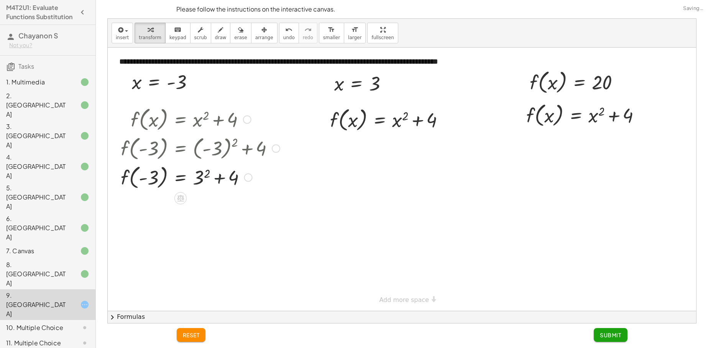
click at [217, 186] on div at bounding box center [200, 176] width 167 height 29
click at [209, 173] on div at bounding box center [200, 176] width 167 height 29
click at [208, 177] on div at bounding box center [200, 176] width 167 height 29
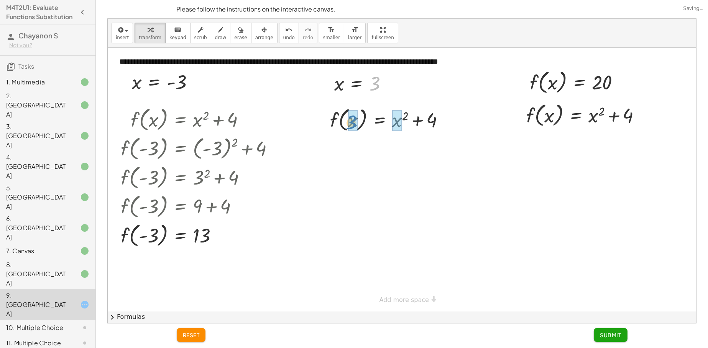
drag, startPoint x: 373, startPoint y: 87, endPoint x: 347, endPoint y: 127, distance: 47.6
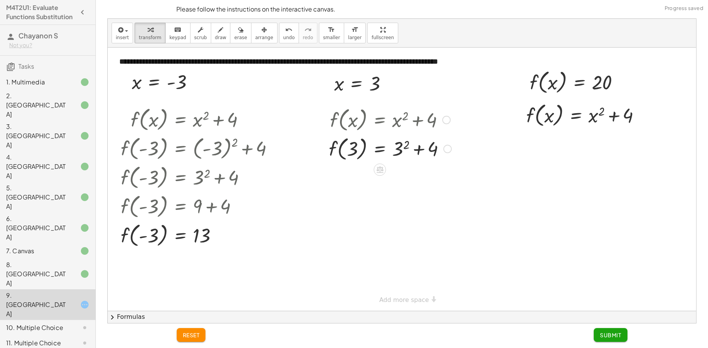
click at [401, 151] on div at bounding box center [390, 148] width 130 height 29
click at [407, 151] on div at bounding box center [389, 148] width 129 height 29
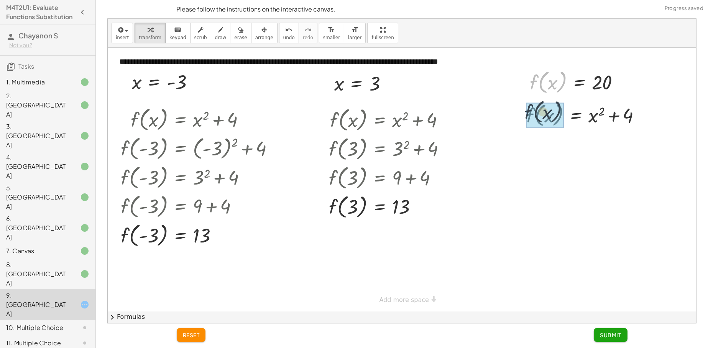
drag, startPoint x: 529, startPoint y: 98, endPoint x: 526, endPoint y: 114, distance: 16.5
click at [526, 114] on div "**********" at bounding box center [402, 179] width 588 height 263
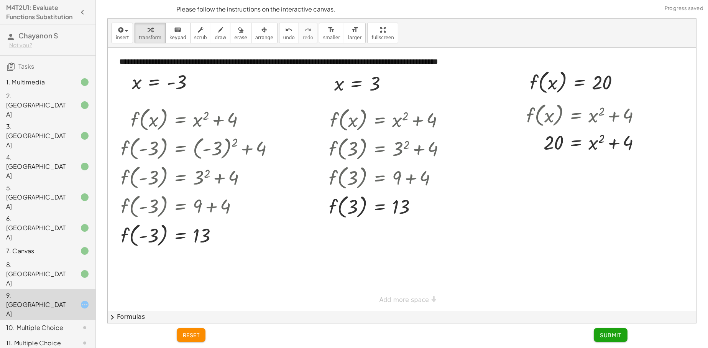
click at [616, 335] on span "Submit" at bounding box center [610, 334] width 21 height 7
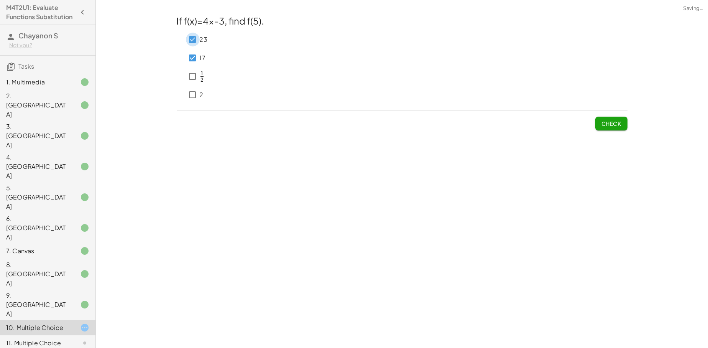
click at [214, 14] on div "If f(x)=4x-3, find f(5). 23 17 ﻿ 1 2 \frac{1}{2} 2 1 ​ ﻿ 2" at bounding box center [402, 59] width 451 height 90
click at [615, 125] on span "Check" at bounding box center [611, 123] width 20 height 7
click at [600, 122] on button "Check" at bounding box center [611, 124] width 32 height 14
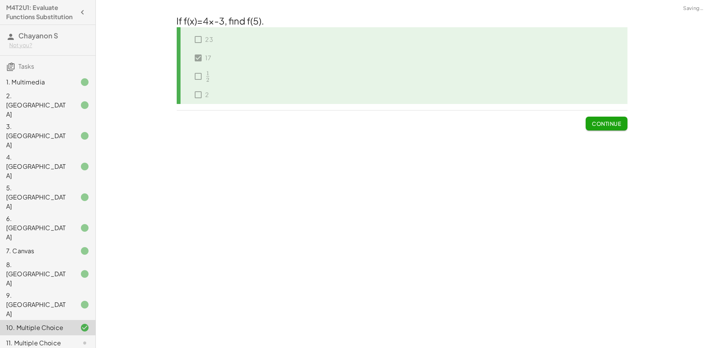
click at [600, 120] on span "Continue" at bounding box center [606, 123] width 29 height 7
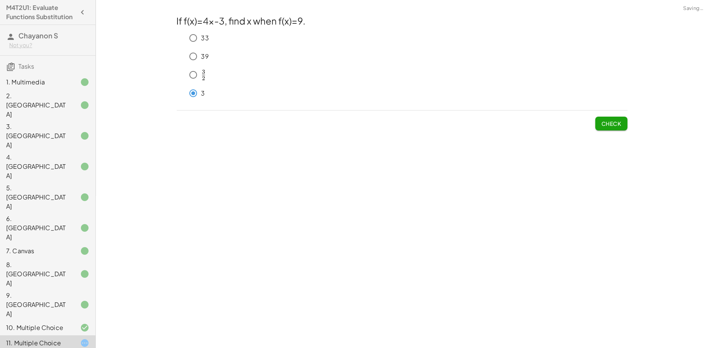
click at [603, 127] on span "Check" at bounding box center [611, 123] width 20 height 7
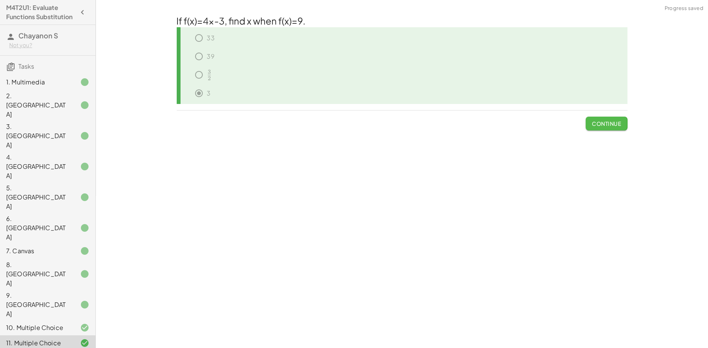
click at [606, 126] on span "Continue" at bounding box center [606, 123] width 29 height 7
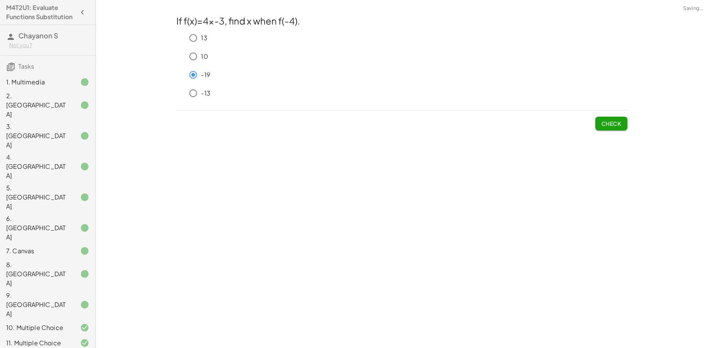
click at [607, 130] on button "Check" at bounding box center [611, 124] width 32 height 14
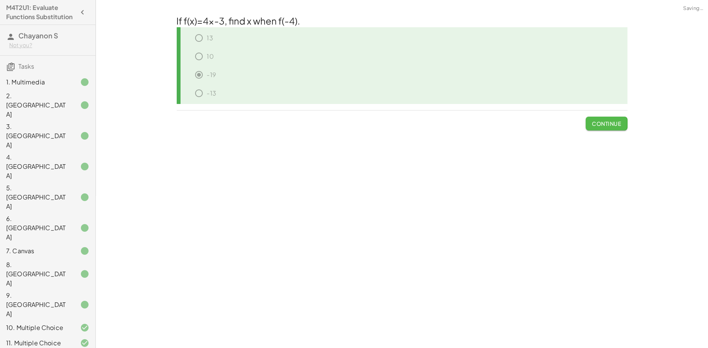
click at [607, 130] on button "Continue" at bounding box center [606, 124] width 41 height 14
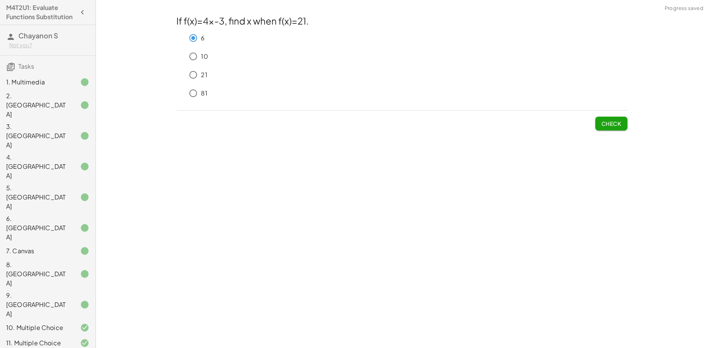
click at [617, 129] on button "Check" at bounding box center [611, 124] width 32 height 14
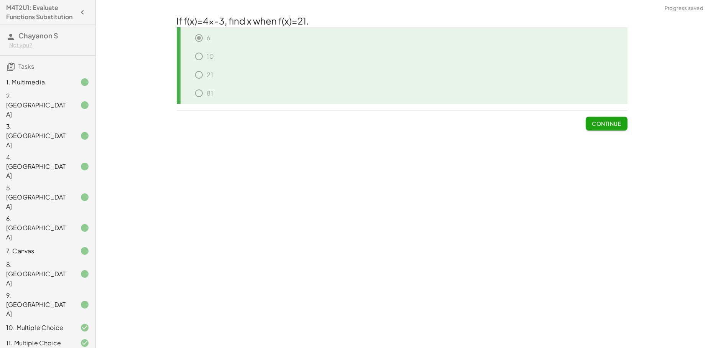
click at [615, 129] on button "Continue" at bounding box center [606, 124] width 41 height 14
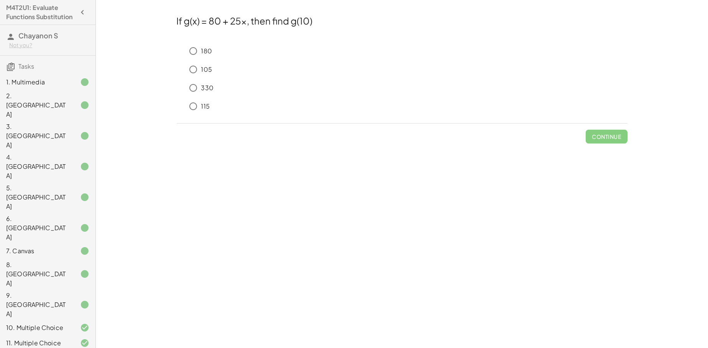
drag, startPoint x: 198, startPoint y: 118, endPoint x: 201, endPoint y: 114, distance: 4.7
click at [0, 0] on div "If g(x) = 80 + 25x, then find g(10) 180 105 330 115 Continue" at bounding box center [0, 0] width 0 height 0
click at [614, 141] on button "Check" at bounding box center [611, 137] width 32 height 14
click at [611, 135] on span "Check" at bounding box center [611, 136] width 20 height 7
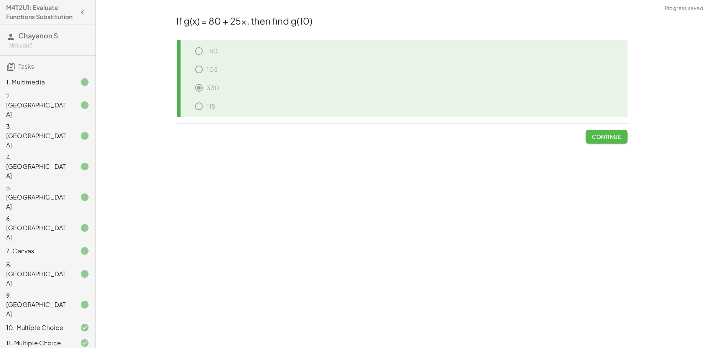
click at [611, 135] on span "Continue" at bounding box center [606, 136] width 29 height 7
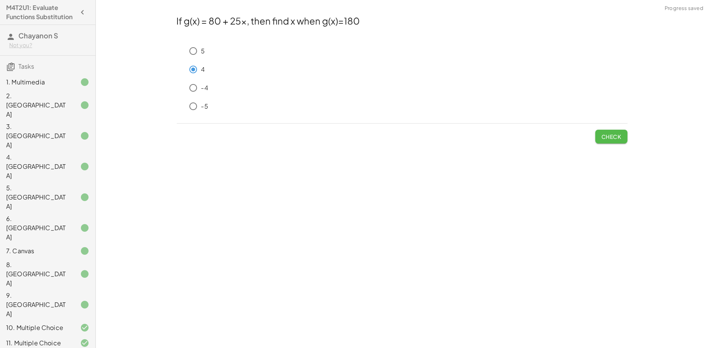
click at [622, 132] on button "Check" at bounding box center [611, 137] width 32 height 14
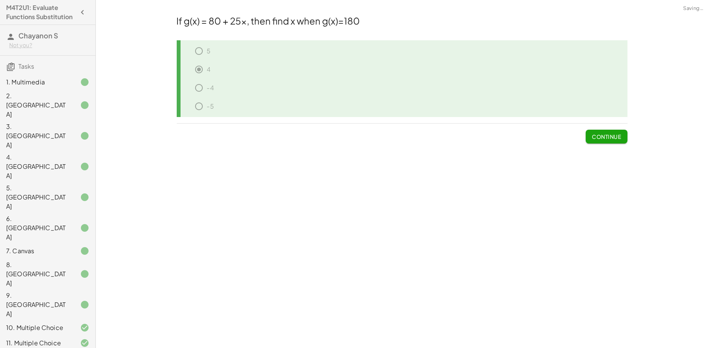
click at [608, 136] on span "Continue" at bounding box center [606, 136] width 29 height 7
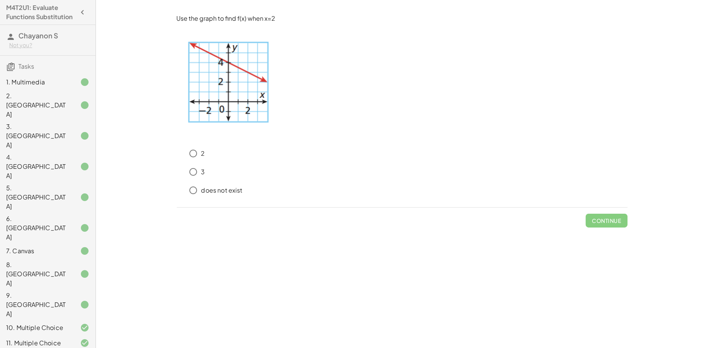
click at [208, 166] on div "3" at bounding box center [407, 171] width 442 height 15
click at [205, 167] on div "3" at bounding box center [407, 171] width 442 height 15
click at [613, 224] on button "Check" at bounding box center [611, 221] width 32 height 14
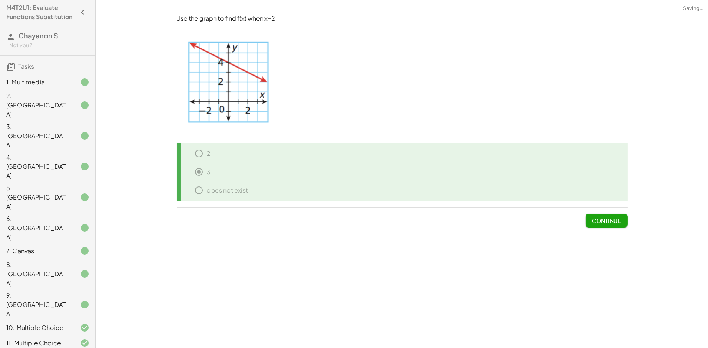
click at [604, 221] on span "Continue" at bounding box center [606, 220] width 29 height 7
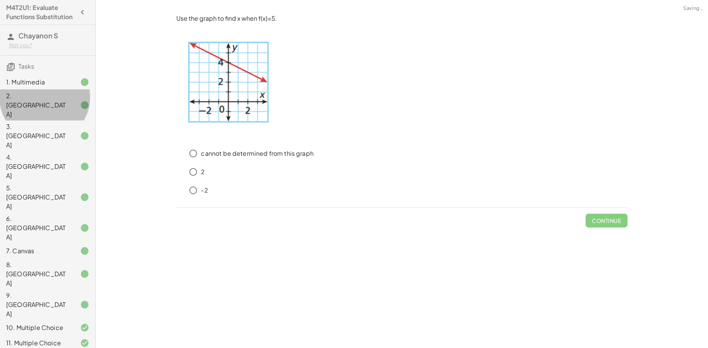
click at [32, 103] on div "2. [GEOGRAPHIC_DATA]" at bounding box center [37, 105] width 62 height 28
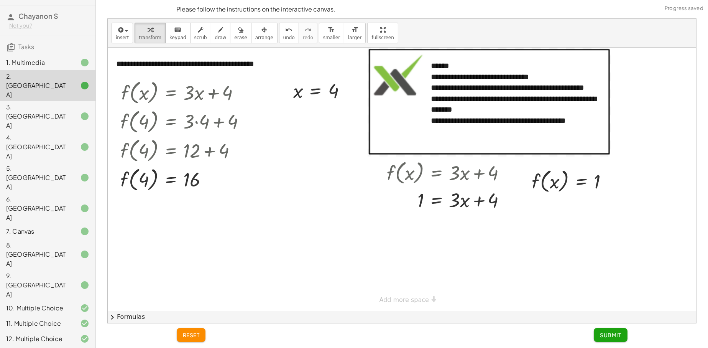
scroll to position [38, 0]
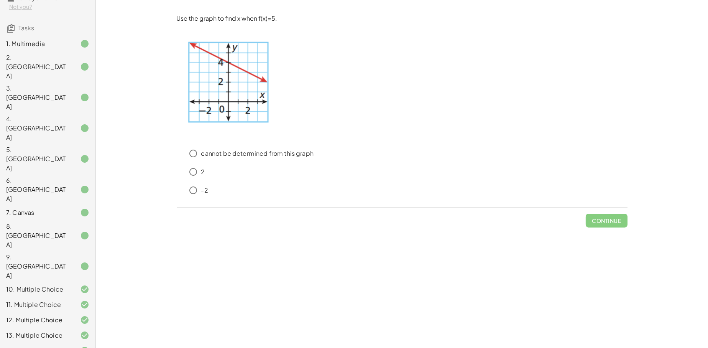
click at [204, 189] on p "-2" at bounding box center [204, 190] width 7 height 9
drag, startPoint x: 606, startPoint y: 224, endPoint x: 599, endPoint y: 227, distance: 7.4
click at [607, 223] on button "Check" at bounding box center [611, 221] width 32 height 14
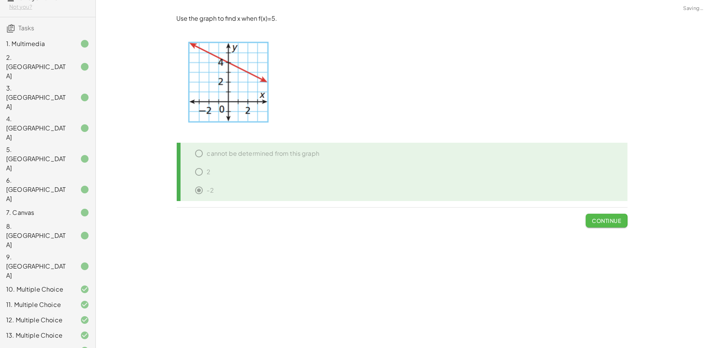
click at [611, 217] on span "Continue" at bounding box center [606, 220] width 29 height 7
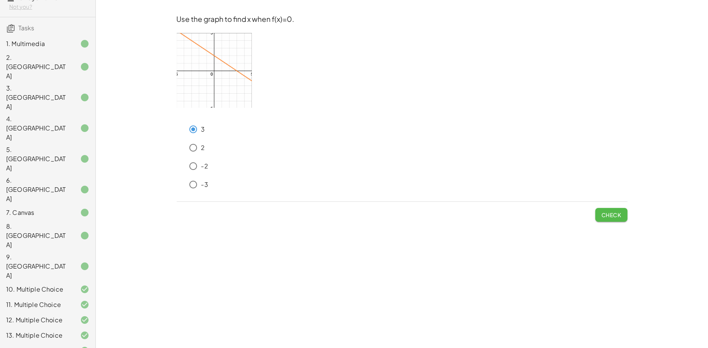
click at [615, 217] on span "Check" at bounding box center [611, 214] width 20 height 7
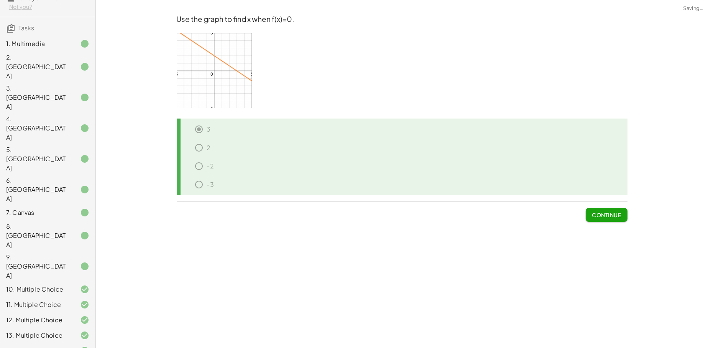
click at [615, 217] on span "Continue" at bounding box center [606, 214] width 29 height 7
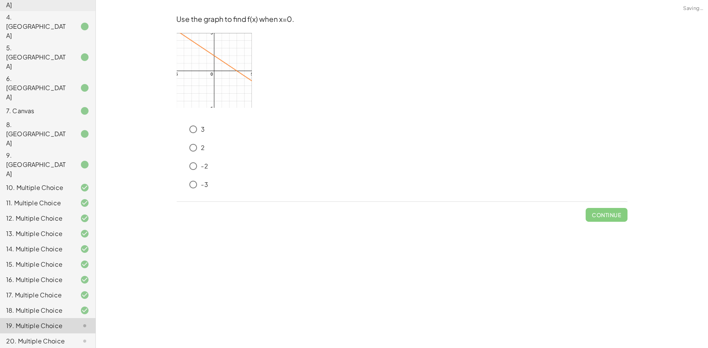
scroll to position [158, 0]
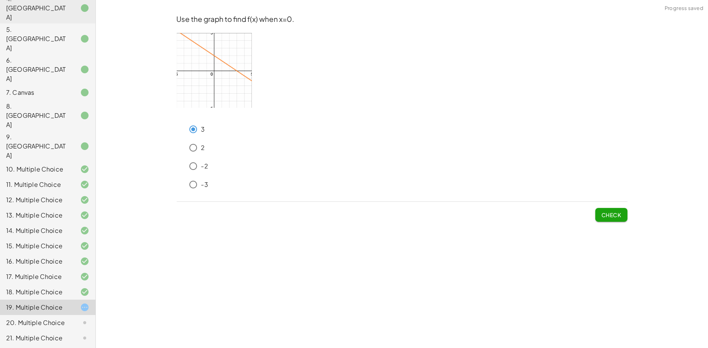
click at [623, 215] on button "Check" at bounding box center [611, 215] width 32 height 14
click at [201, 154] on div "2" at bounding box center [407, 147] width 442 height 15
click at [622, 216] on button "Check" at bounding box center [611, 215] width 32 height 14
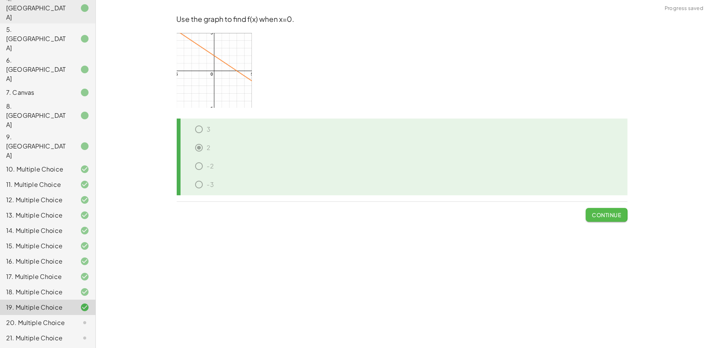
drag, startPoint x: 613, startPoint y: 216, endPoint x: 615, endPoint y: 220, distance: 4.6
click at [613, 218] on button "Continue" at bounding box center [606, 215] width 41 height 14
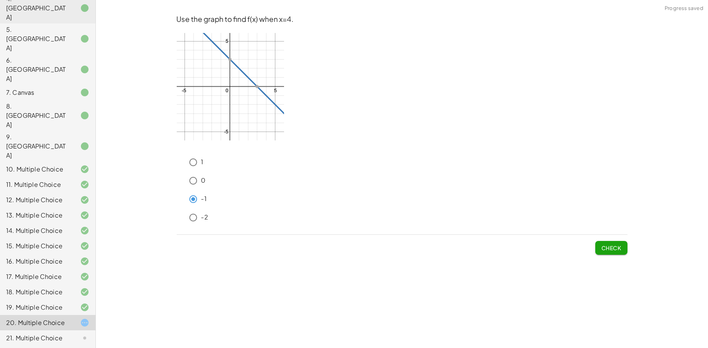
click at [609, 243] on button "Check" at bounding box center [611, 248] width 32 height 14
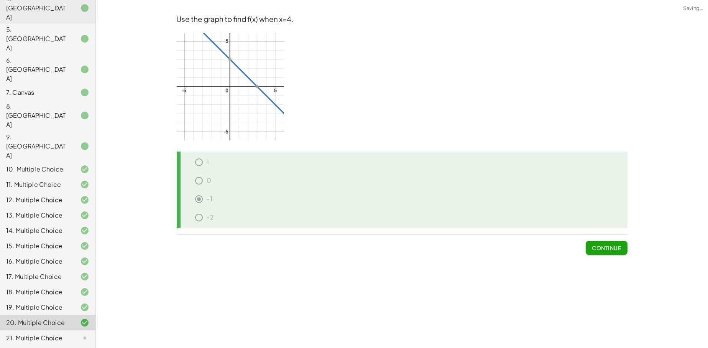
click at [609, 243] on button "Continue" at bounding box center [606, 248] width 41 height 14
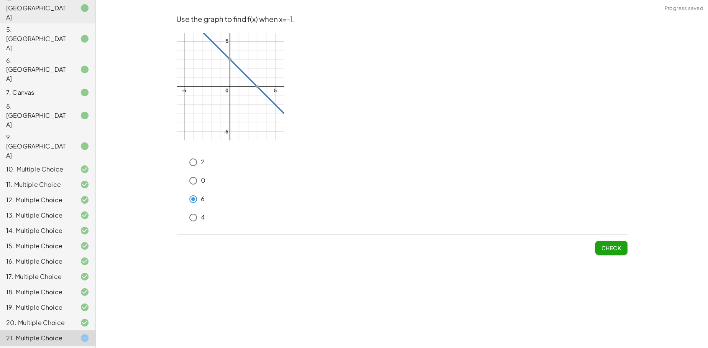
click at [201, 219] on p "4" at bounding box center [203, 217] width 4 height 9
click at [617, 250] on button "Check" at bounding box center [611, 248] width 32 height 14
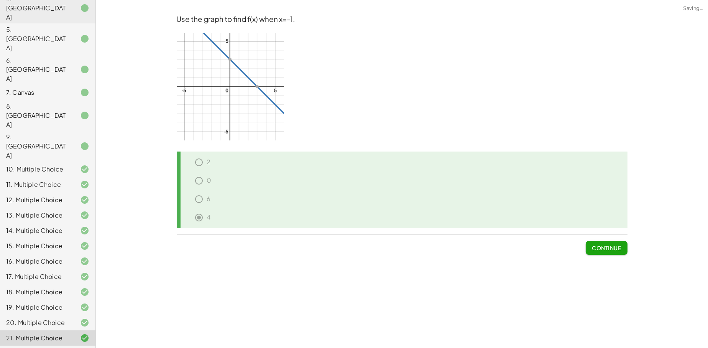
click at [615, 250] on span "Continue" at bounding box center [606, 247] width 29 height 7
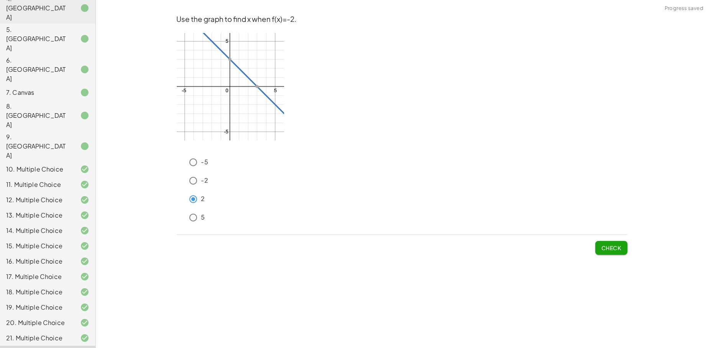
click at [620, 249] on span "Check" at bounding box center [611, 247] width 20 height 7
click at [612, 245] on span "Check" at bounding box center [611, 247] width 20 height 7
click at [604, 247] on span "Check" at bounding box center [611, 247] width 20 height 7
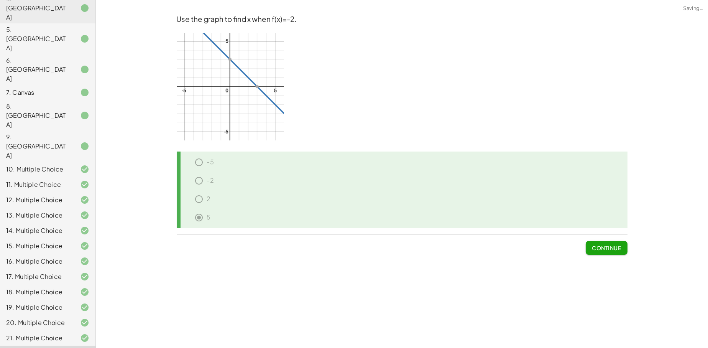
click at [614, 250] on button "Continue" at bounding box center [606, 248] width 41 height 14
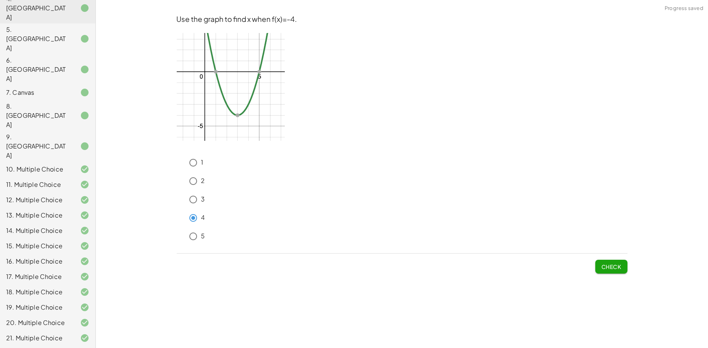
click at [608, 267] on span "Check" at bounding box center [611, 266] width 20 height 7
click at [616, 261] on button "Check" at bounding box center [611, 267] width 32 height 14
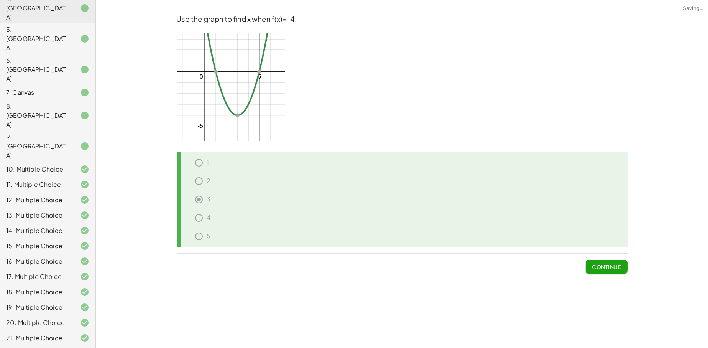
click at [0, 0] on div "Use the graph to find x when f(x)=-4. 1 2 3 4 5 Continue" at bounding box center [0, 0] width 0 height 0
click at [611, 271] on button "Continue" at bounding box center [606, 267] width 41 height 14
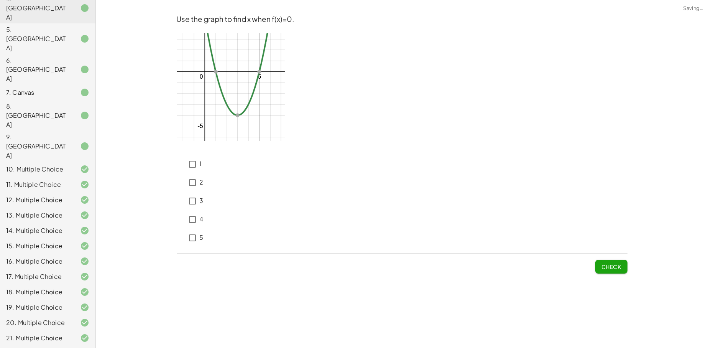
click at [196, 228] on div "1 2 3 4 5" at bounding box center [190, 199] width 27 height 95
drag, startPoint x: 640, startPoint y: 271, endPoint x: 625, endPoint y: 268, distance: 15.5
click at [638, 270] on div "**********" at bounding box center [402, 174] width 612 height 348
click at [625, 269] on button "Check" at bounding box center [611, 267] width 32 height 14
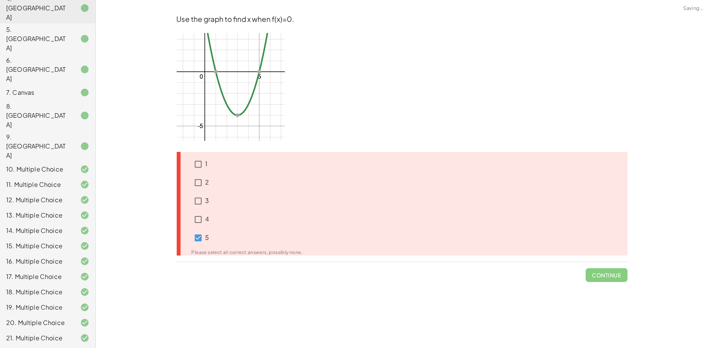
click at [200, 208] on div "3" at bounding box center [201, 201] width 18 height 18
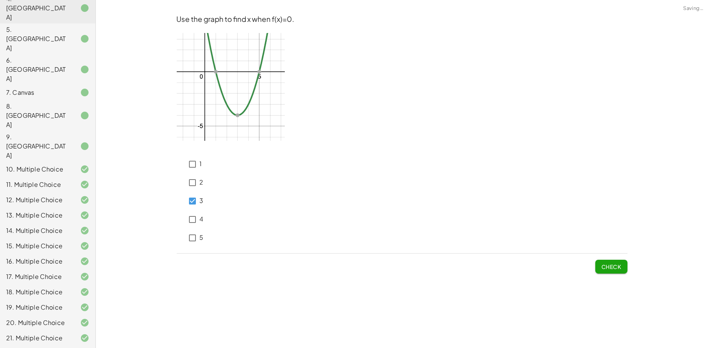
click at [616, 263] on span "Check" at bounding box center [611, 266] width 20 height 7
click at [604, 266] on span "Check" at bounding box center [611, 266] width 20 height 7
click at [605, 266] on span "Check" at bounding box center [611, 266] width 20 height 7
click at [621, 269] on button "Check" at bounding box center [611, 267] width 32 height 14
click at [614, 265] on span "Check" at bounding box center [611, 266] width 20 height 7
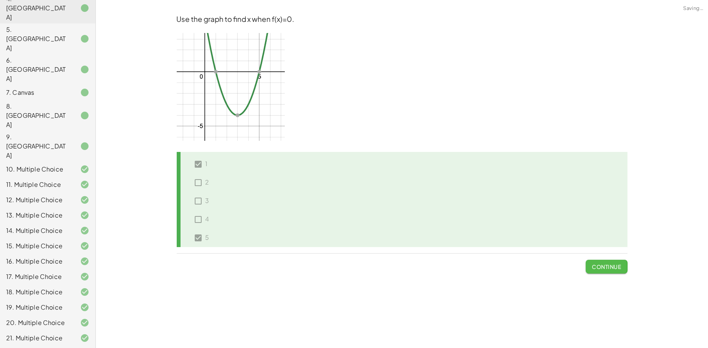
click at [614, 266] on span "Continue" at bounding box center [606, 266] width 29 height 7
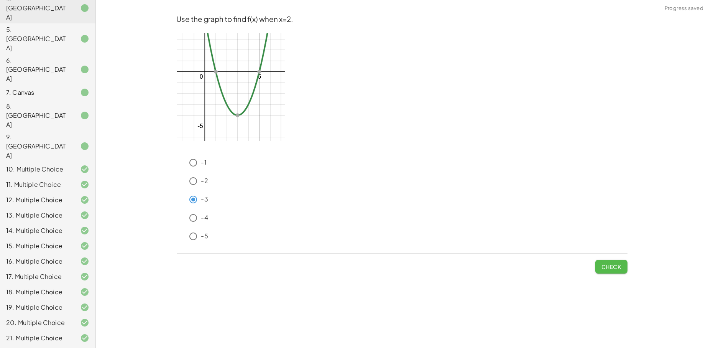
click at [617, 266] on span "Check" at bounding box center [611, 266] width 20 height 7
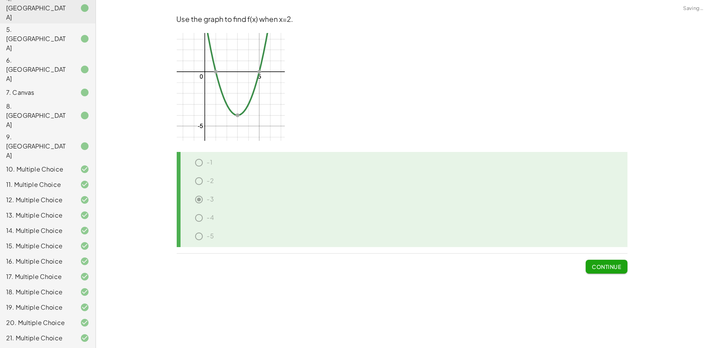
click at [614, 267] on span "Continue" at bounding box center [606, 266] width 29 height 7
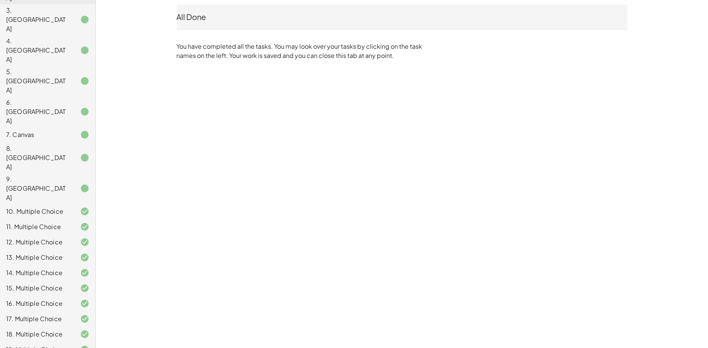
scroll to position [43, 0]
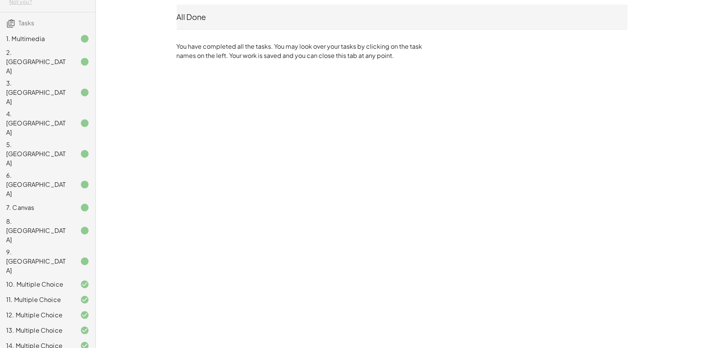
drag, startPoint x: 29, startPoint y: 123, endPoint x: 34, endPoint y: 123, distance: 5.0
click at [29, 171] on div "6. [GEOGRAPHIC_DATA]" at bounding box center [37, 185] width 62 height 28
click at [34, 171] on div "6. [GEOGRAPHIC_DATA]" at bounding box center [37, 185] width 62 height 28
